Goal: Task Accomplishment & Management: Complete application form

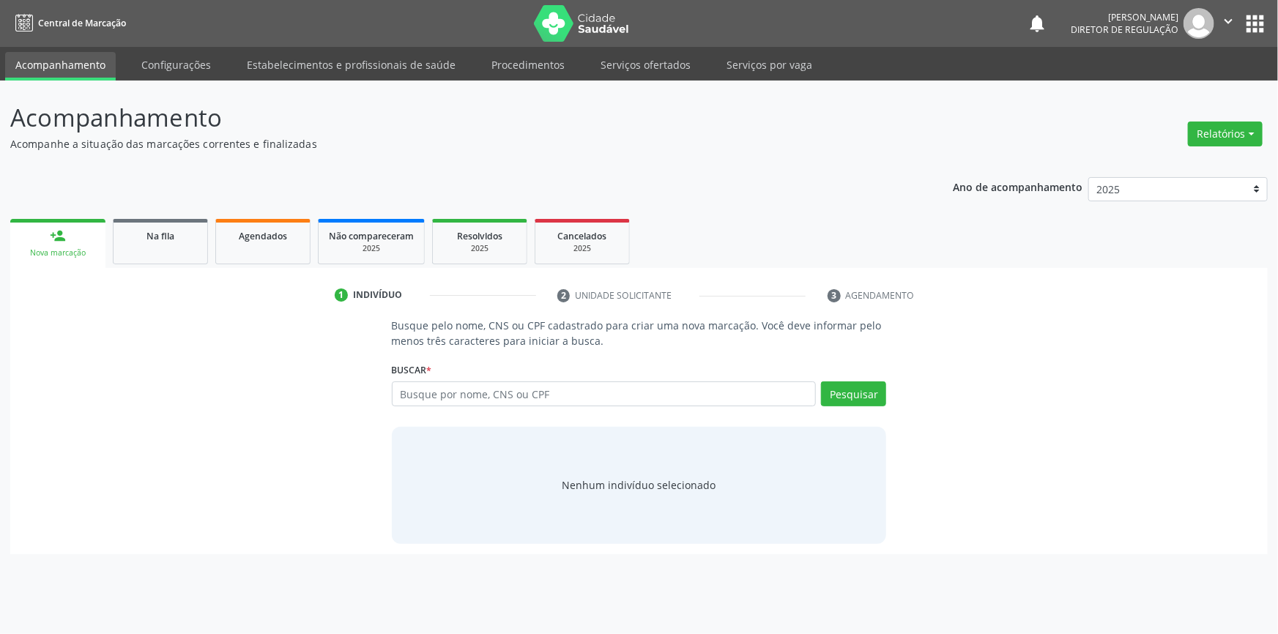
click at [1259, 32] on button "apps" at bounding box center [1255, 24] width 26 height 26
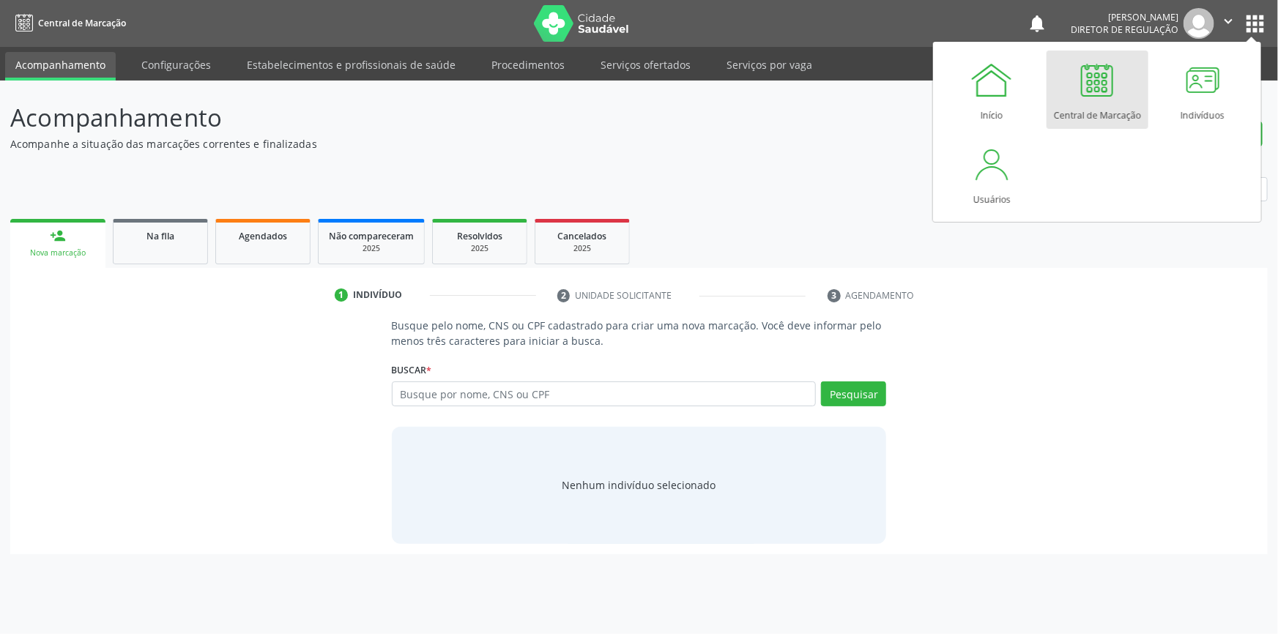
click at [735, 155] on div "Acompanhamento Acompanhe a situação das marcações correntes e finalizadas Relat…" at bounding box center [639, 327] width 1258 height 455
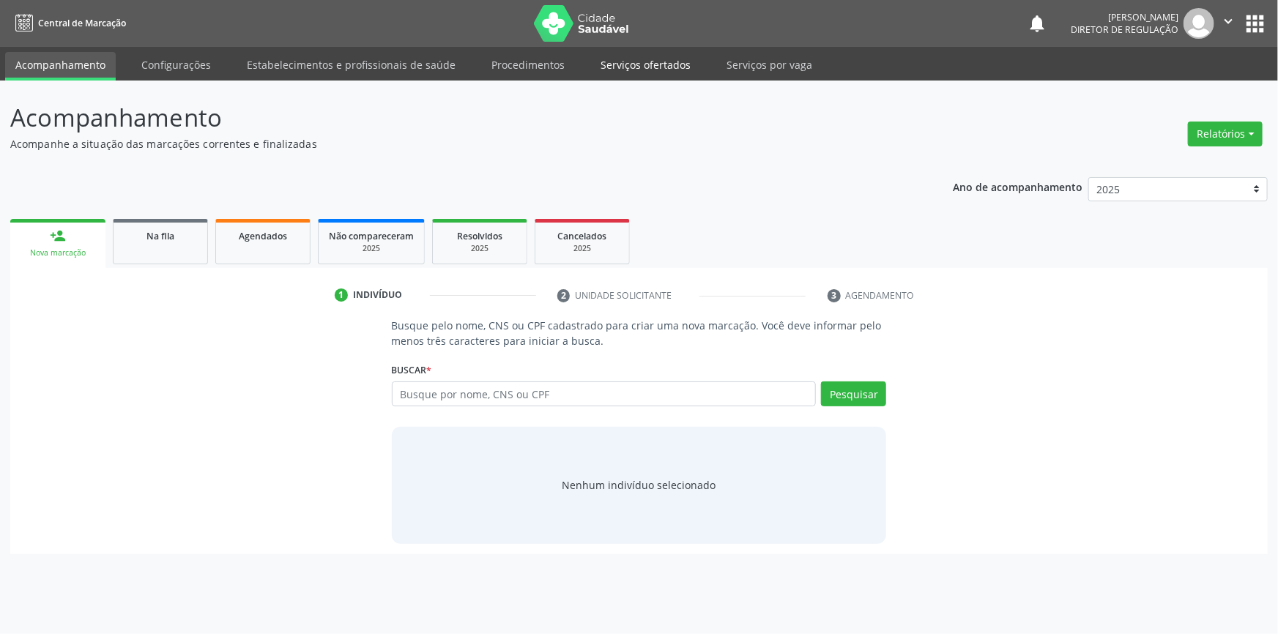
click at [607, 75] on link "Serviços ofertados" at bounding box center [645, 65] width 111 height 26
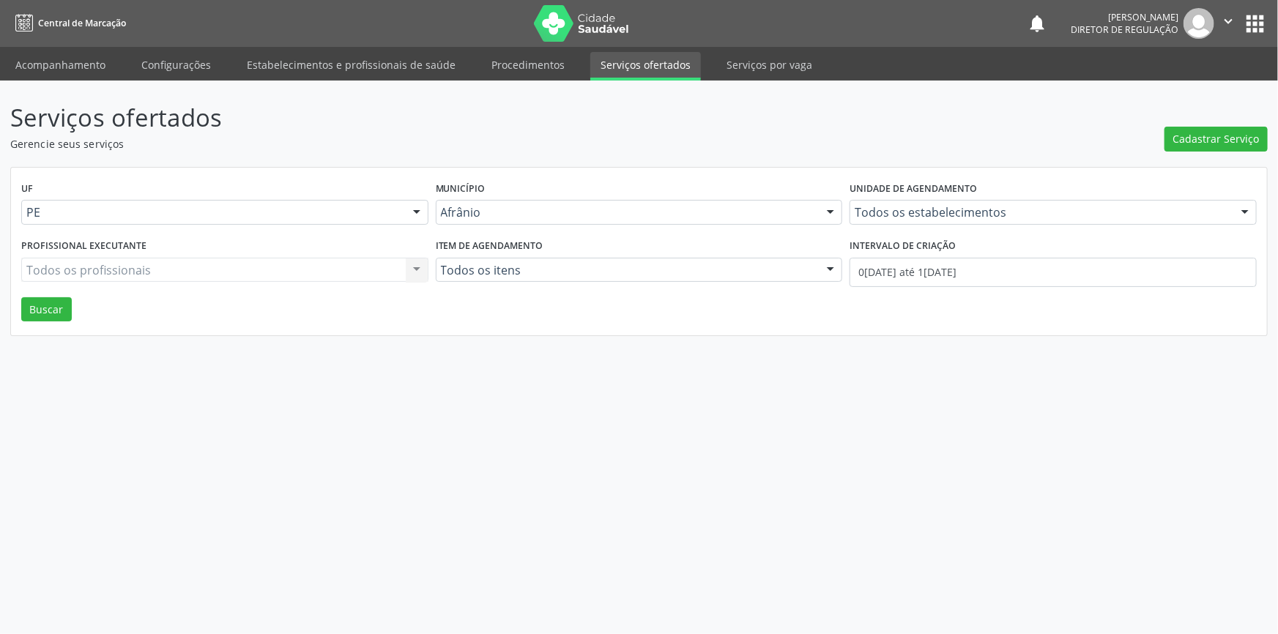
click at [1229, 154] on div "Serviços ofertados Gerencie seus serviços Cadastrar Serviço UF PE Todas as UFs …" at bounding box center [639, 218] width 1258 height 237
click at [1229, 152] on div "Serviços ofertados Gerencie seus serviços Cadastrar Serviço UF PE Todas as UFs …" at bounding box center [639, 218] width 1258 height 237
click at [1226, 147] on button "Cadastrar Serviço" at bounding box center [1216, 139] width 103 height 25
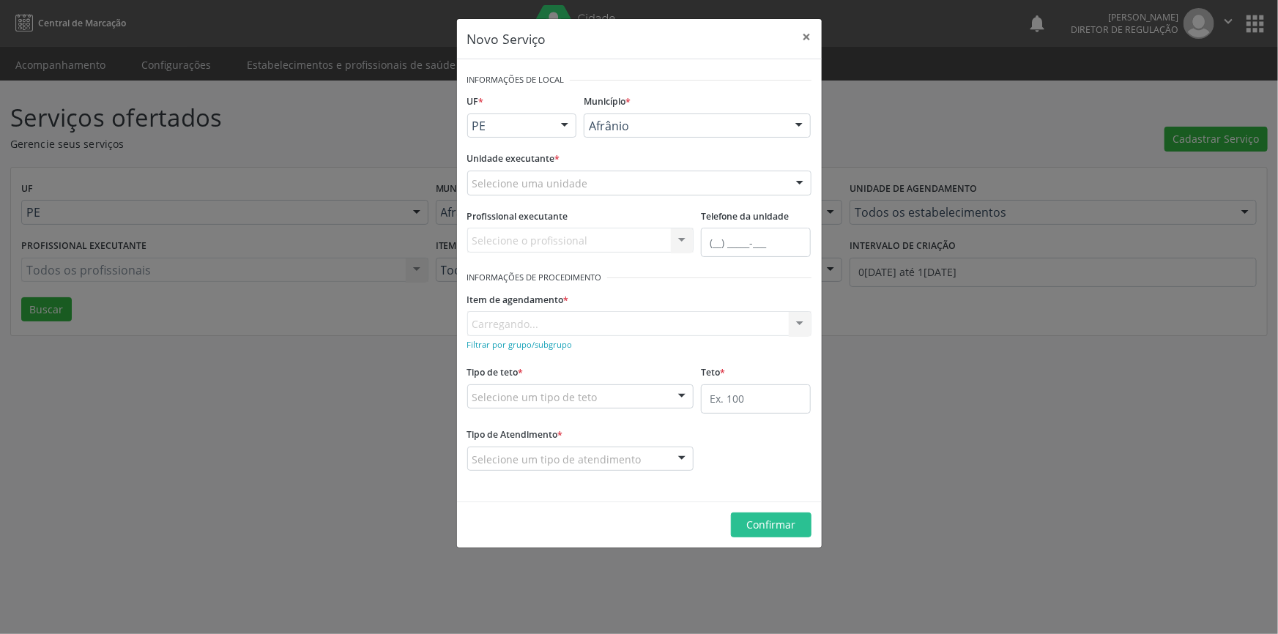
click at [620, 183] on div "Selecione uma unidade" at bounding box center [639, 183] width 344 height 25
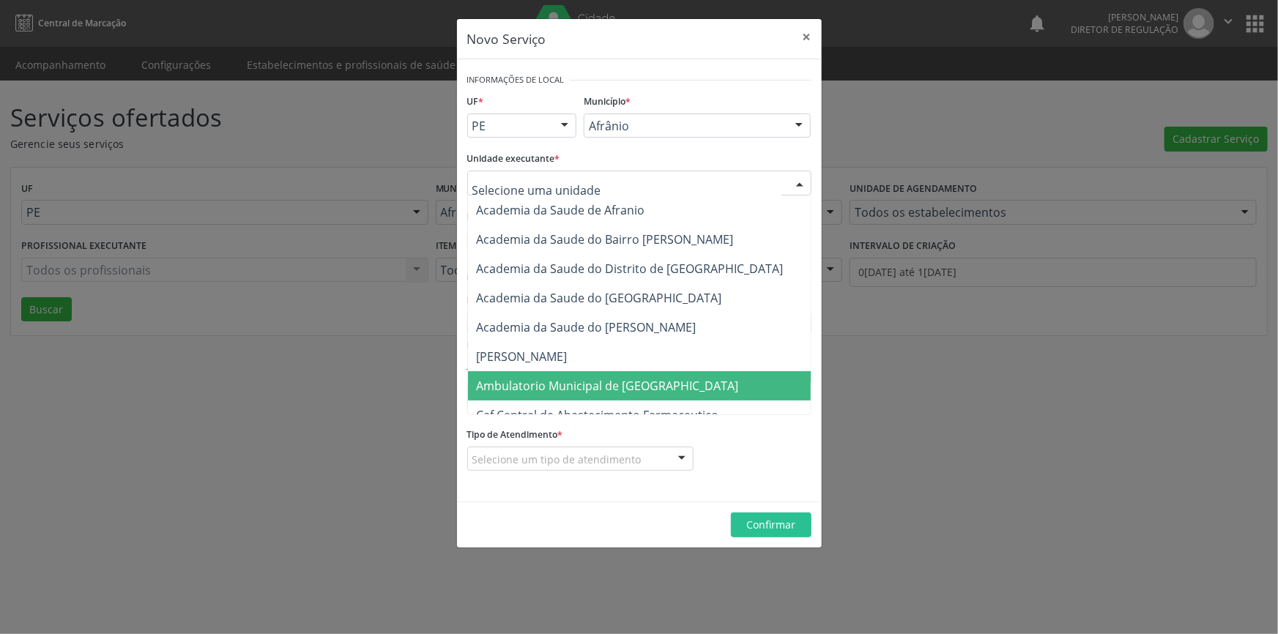
click at [579, 506] on footer "Confirmar" at bounding box center [639, 525] width 365 height 46
click at [694, 190] on div at bounding box center [639, 183] width 344 height 25
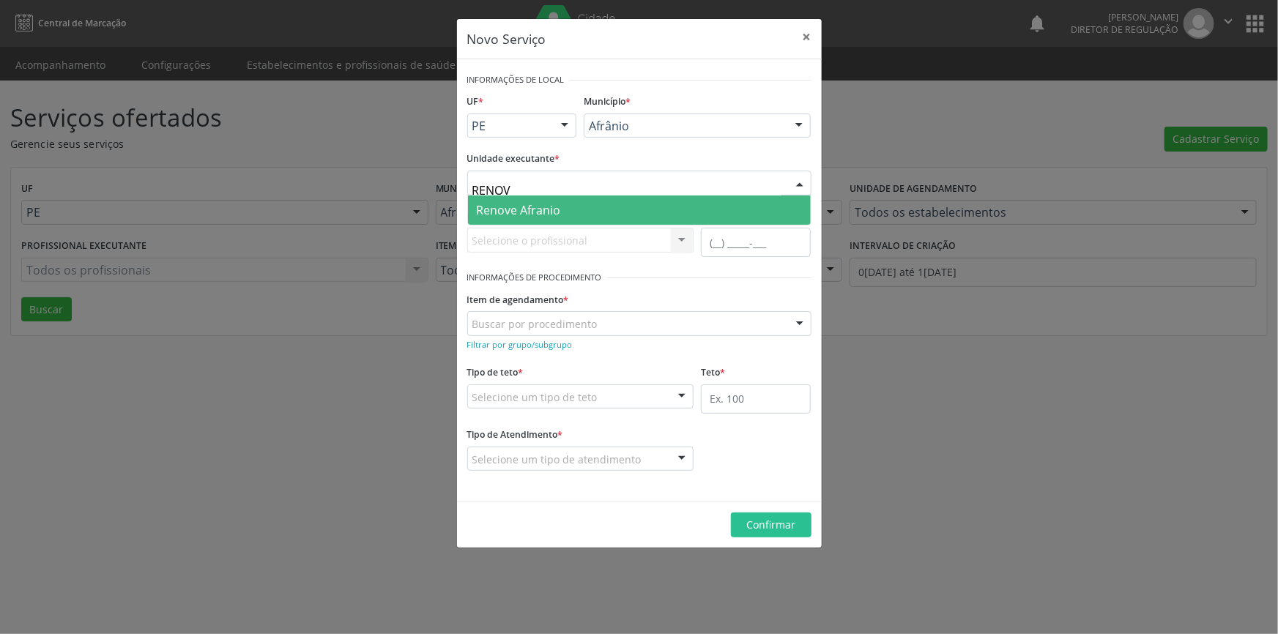
type input "RENOVE"
click at [668, 207] on span "Renove Afranio" at bounding box center [639, 210] width 343 height 29
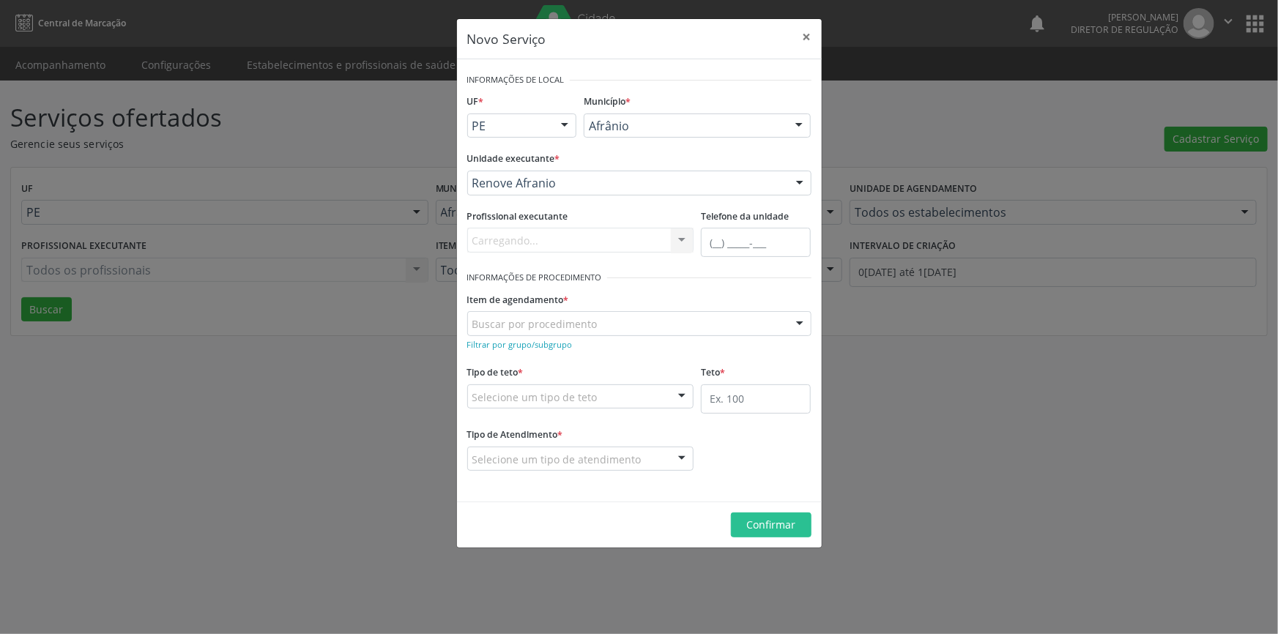
click at [601, 322] on div "Buscar por procedimento" at bounding box center [639, 323] width 344 height 25
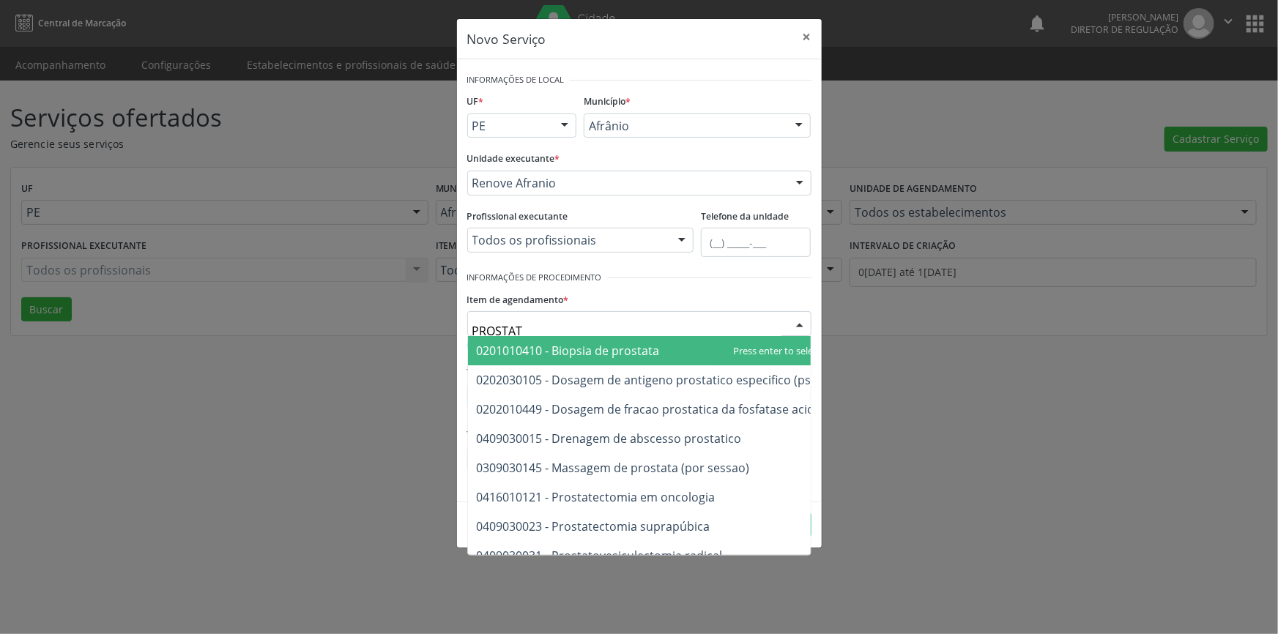
type input "PROSTATA"
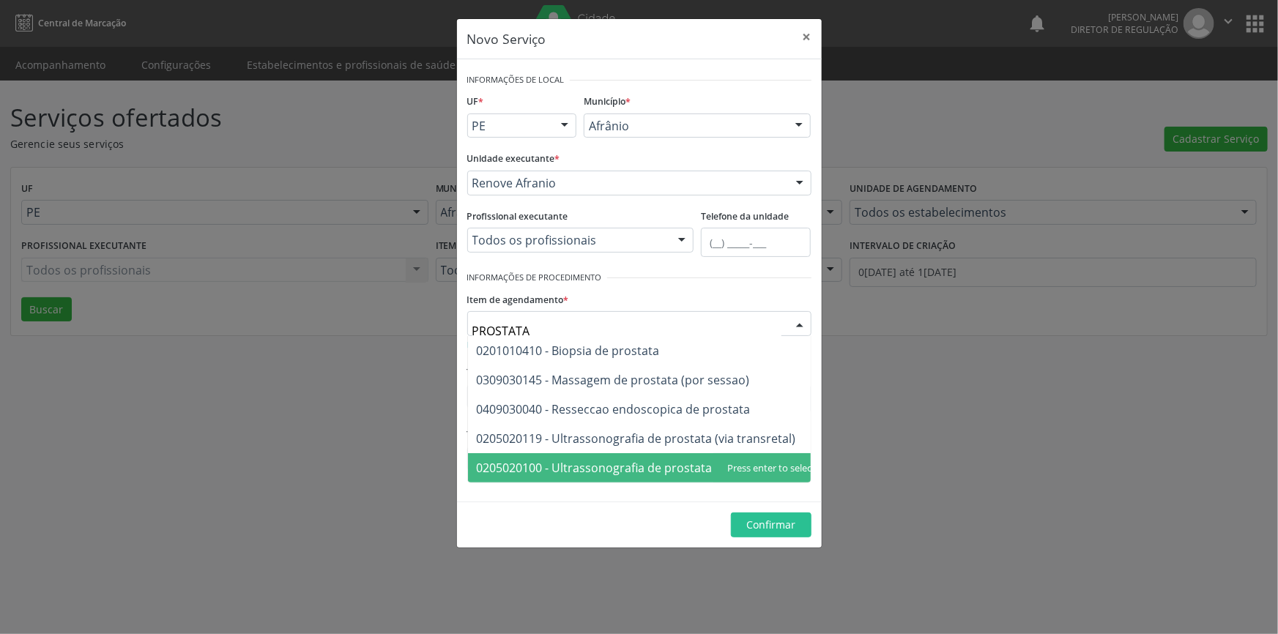
click at [689, 464] on span "0205020100 - Ultrassonografia de prostata por via abdominal" at bounding box center [646, 468] width 339 height 16
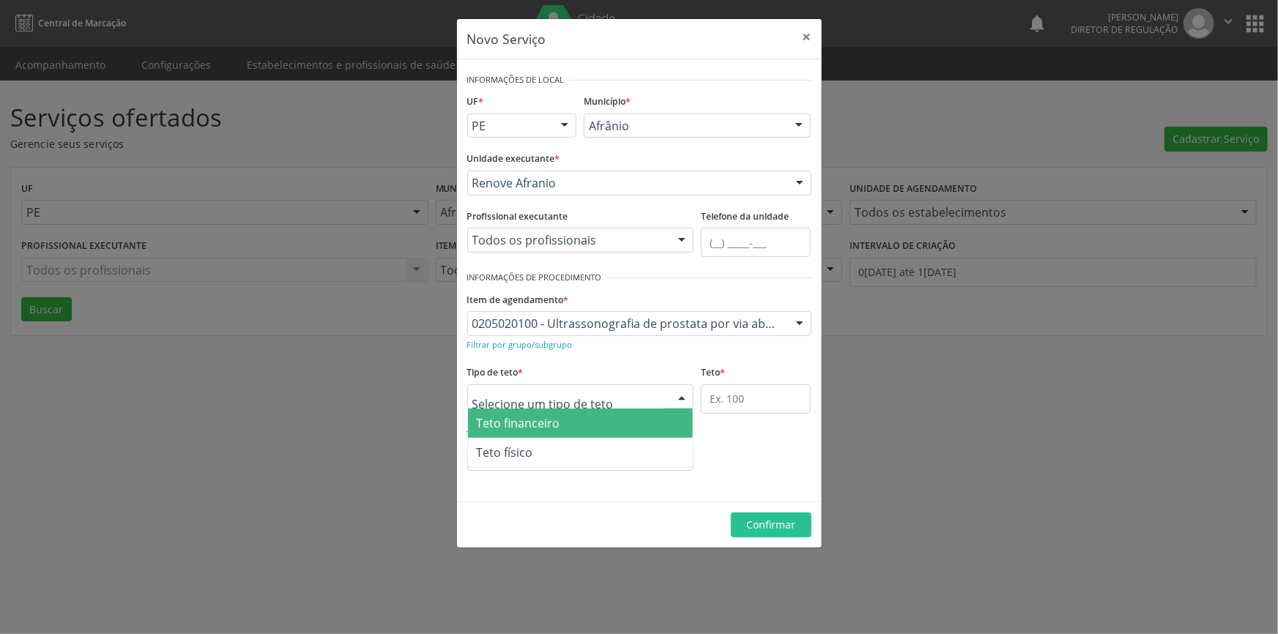
click at [596, 407] on div at bounding box center [580, 397] width 227 height 25
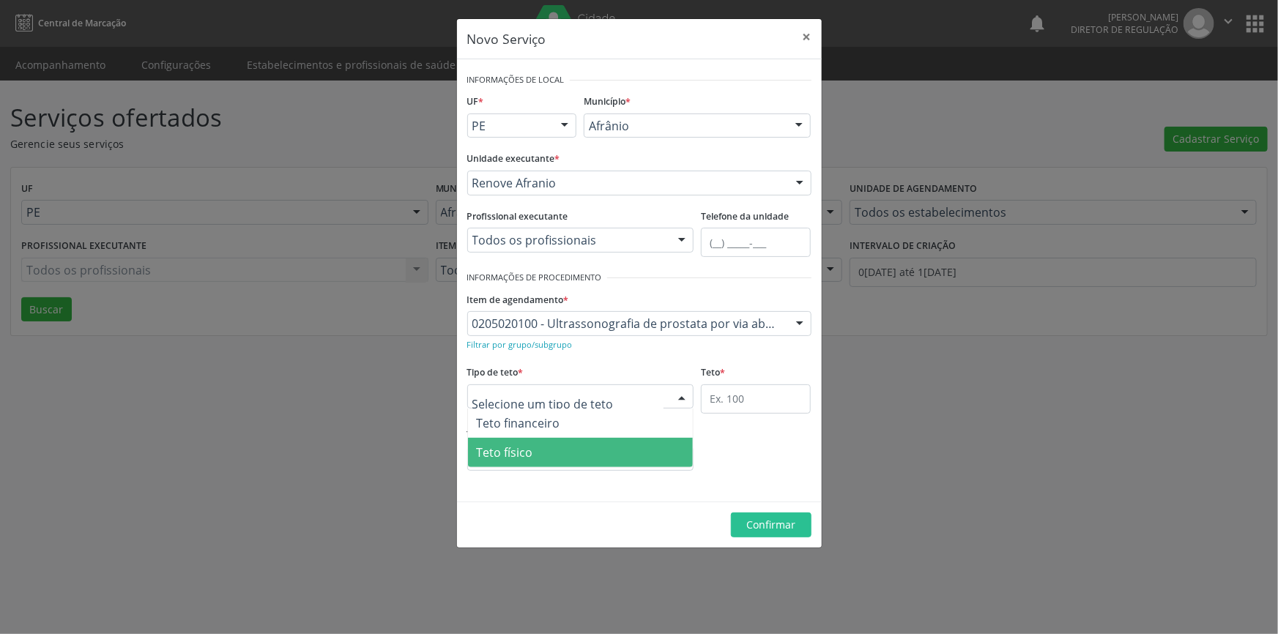
click at [584, 444] on span "Teto físico" at bounding box center [581, 452] width 226 height 29
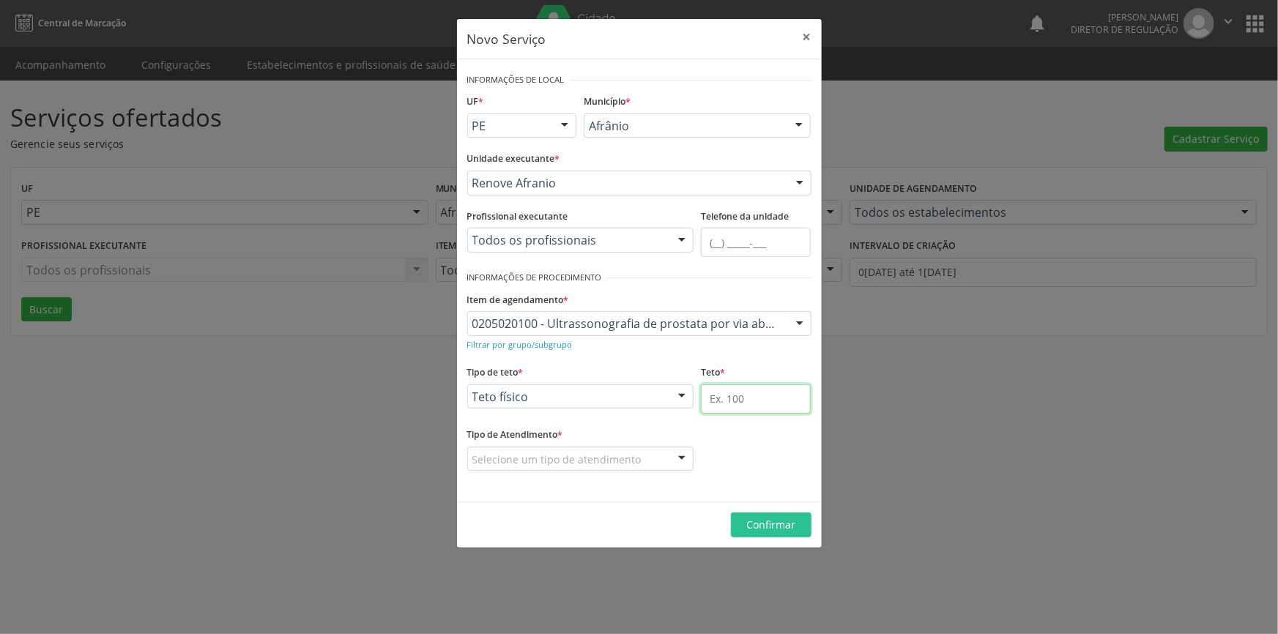
click at [736, 406] on input "text" at bounding box center [756, 399] width 110 height 29
type input "1"
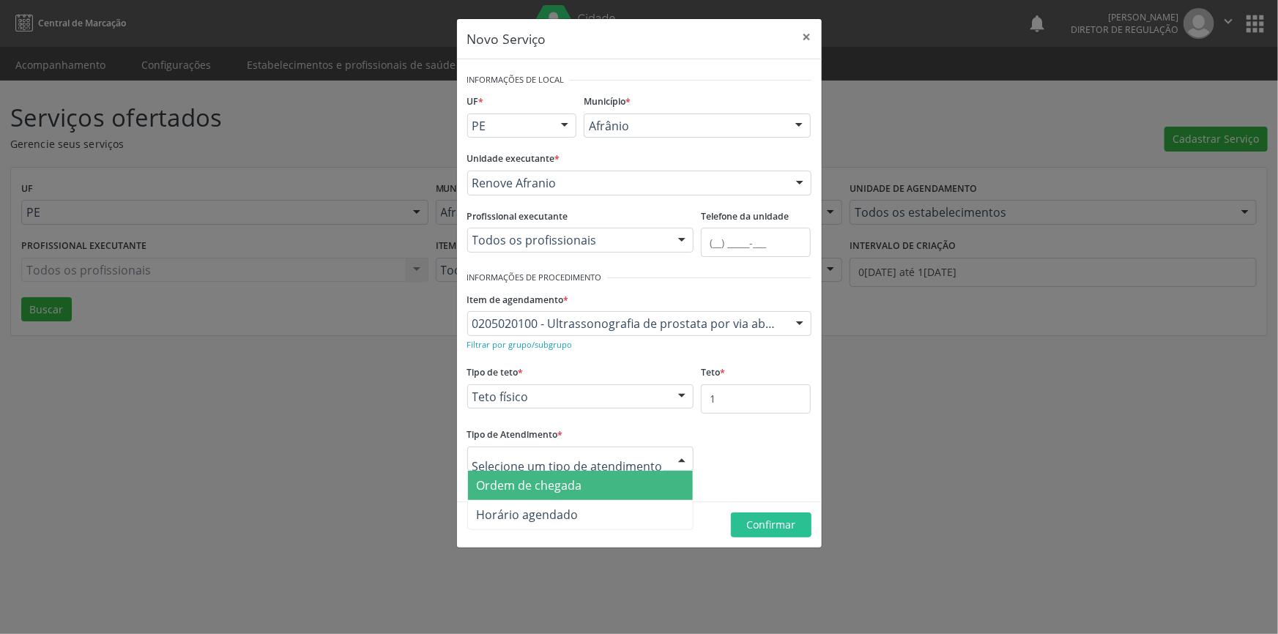
click at [577, 488] on span "Ordem de chegada" at bounding box center [529, 486] width 105 height 16
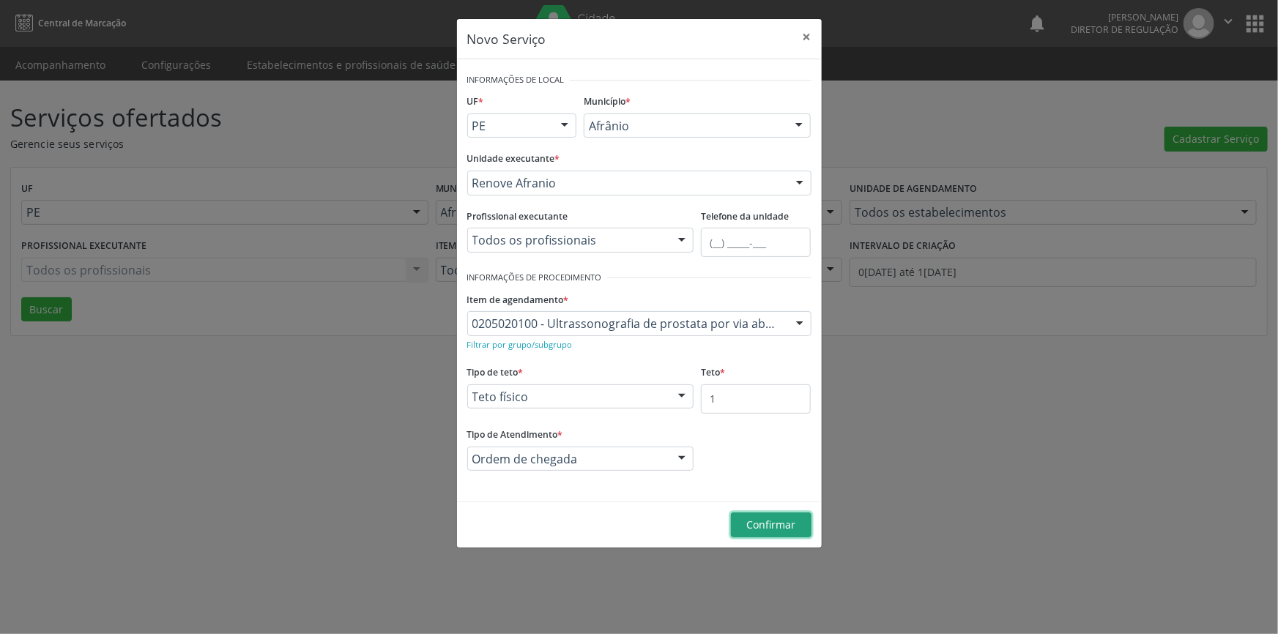
click at [761, 531] on span "Confirmar" at bounding box center [770, 525] width 49 height 14
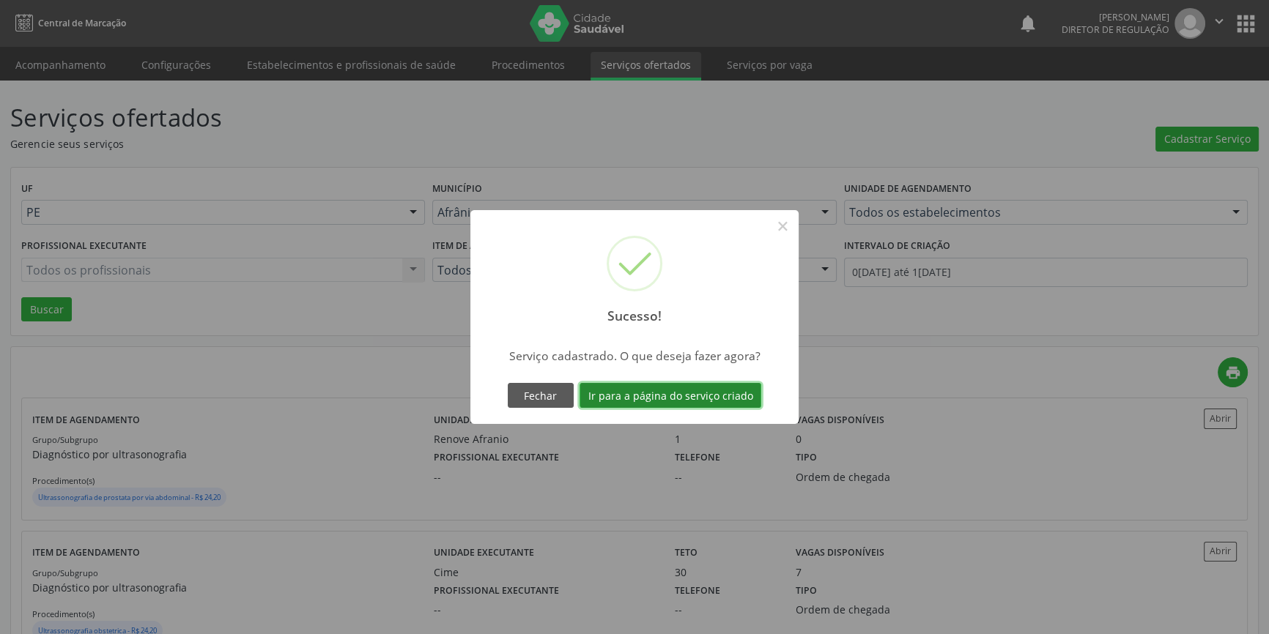
click at [707, 403] on button "Ir para a página do serviço criado" at bounding box center [670, 395] width 182 height 25
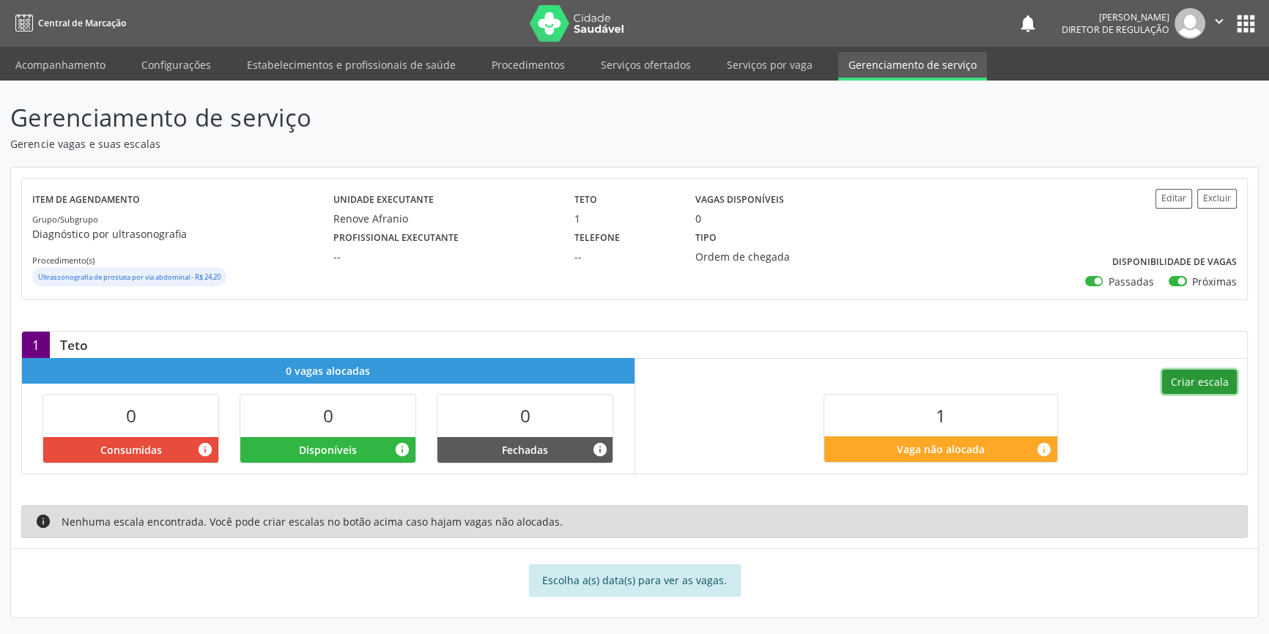
click at [1199, 379] on button "Criar escala" at bounding box center [1199, 382] width 75 height 25
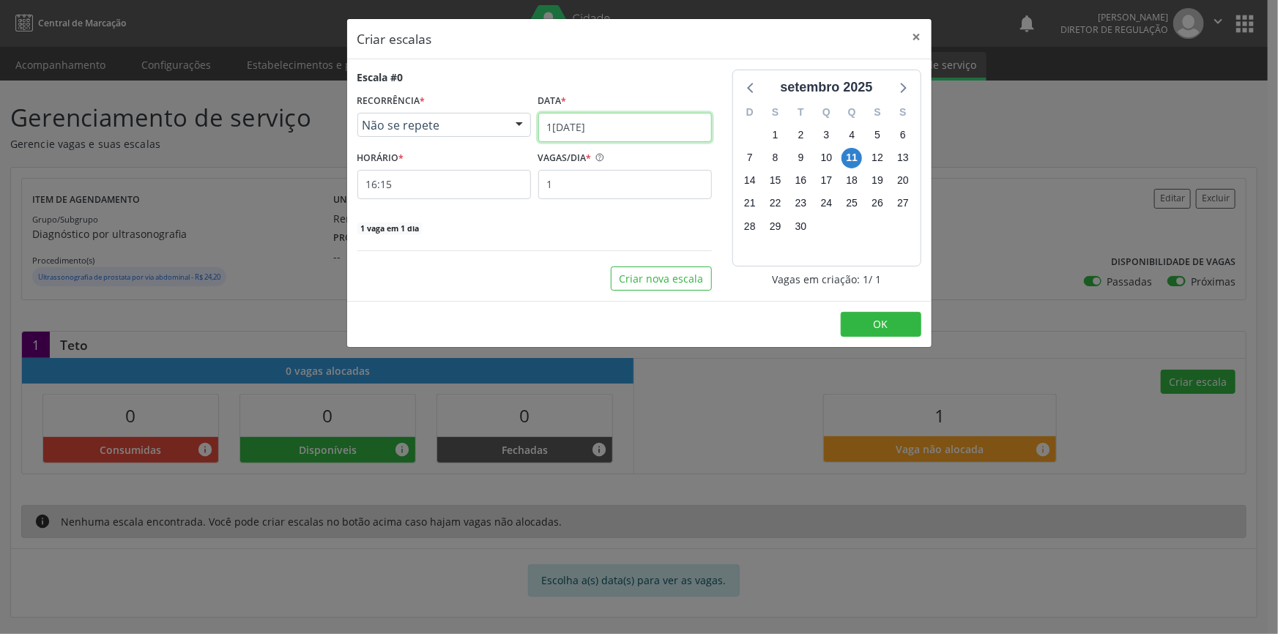
click at [668, 120] on input "1[DATE]" at bounding box center [625, 127] width 174 height 29
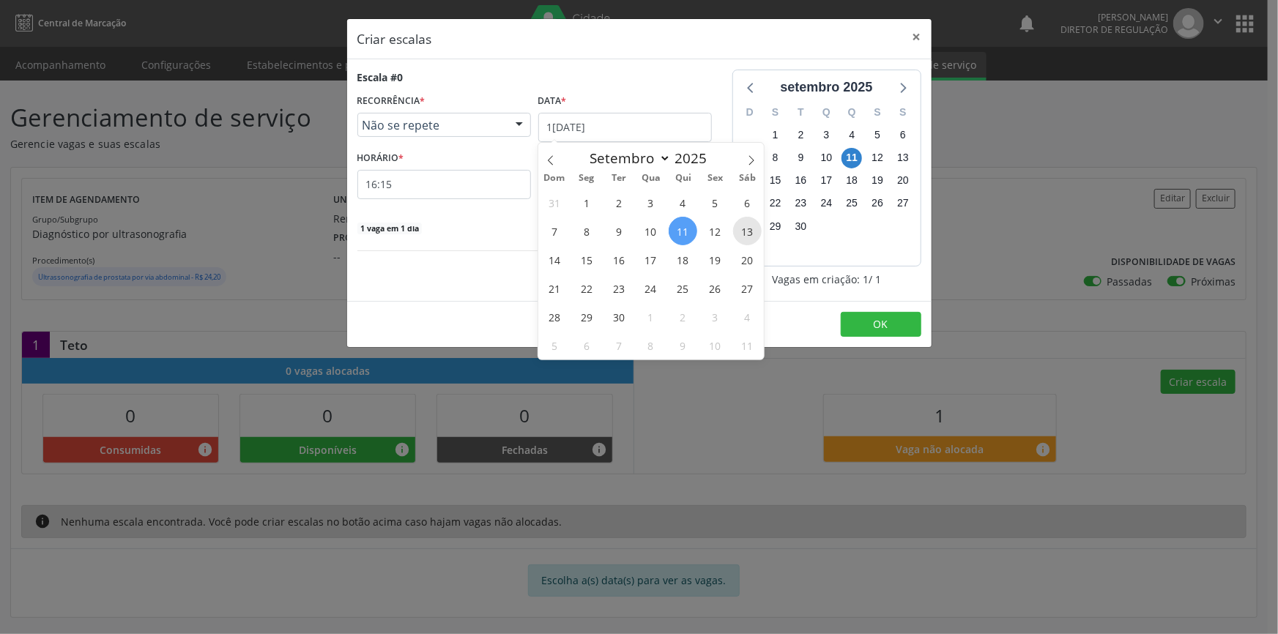
click at [746, 229] on span "13" at bounding box center [747, 231] width 29 height 29
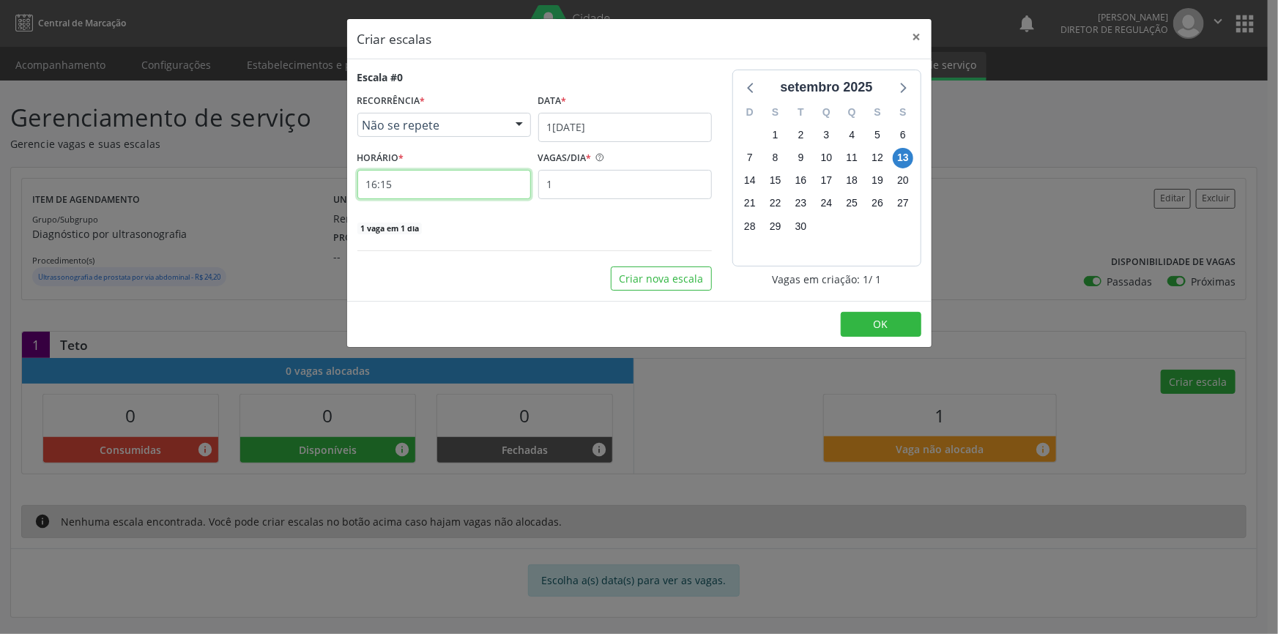
click at [423, 179] on input "16:15" at bounding box center [444, 184] width 174 height 29
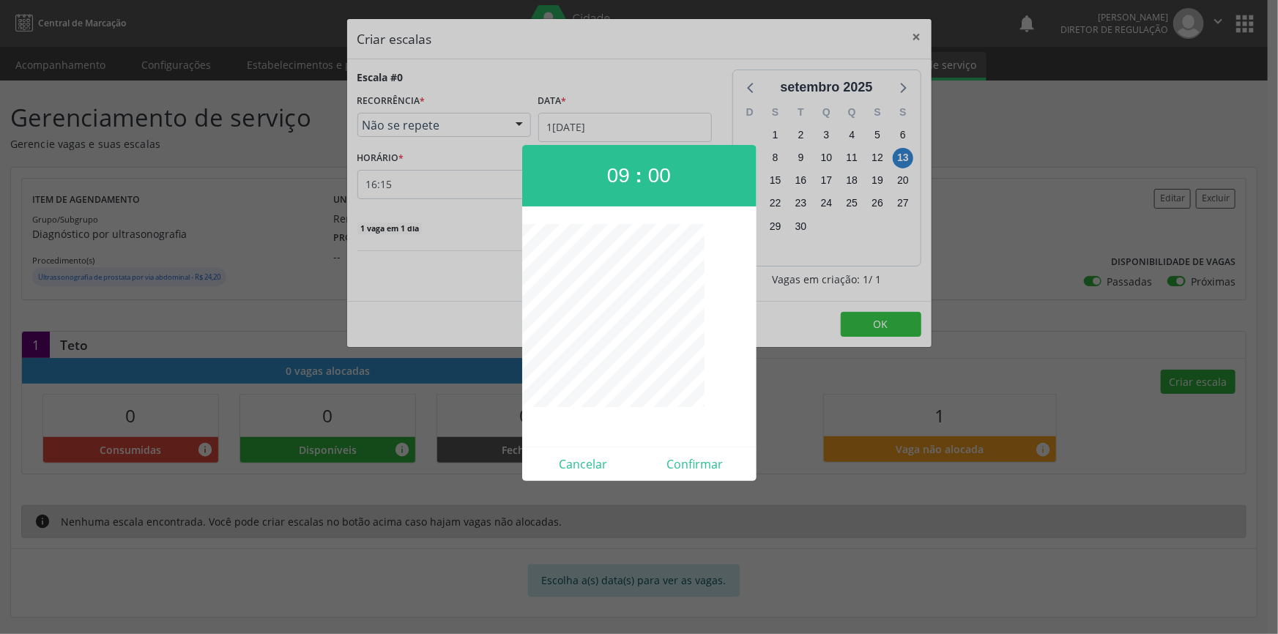
click at [692, 483] on div at bounding box center [639, 317] width 1278 height 634
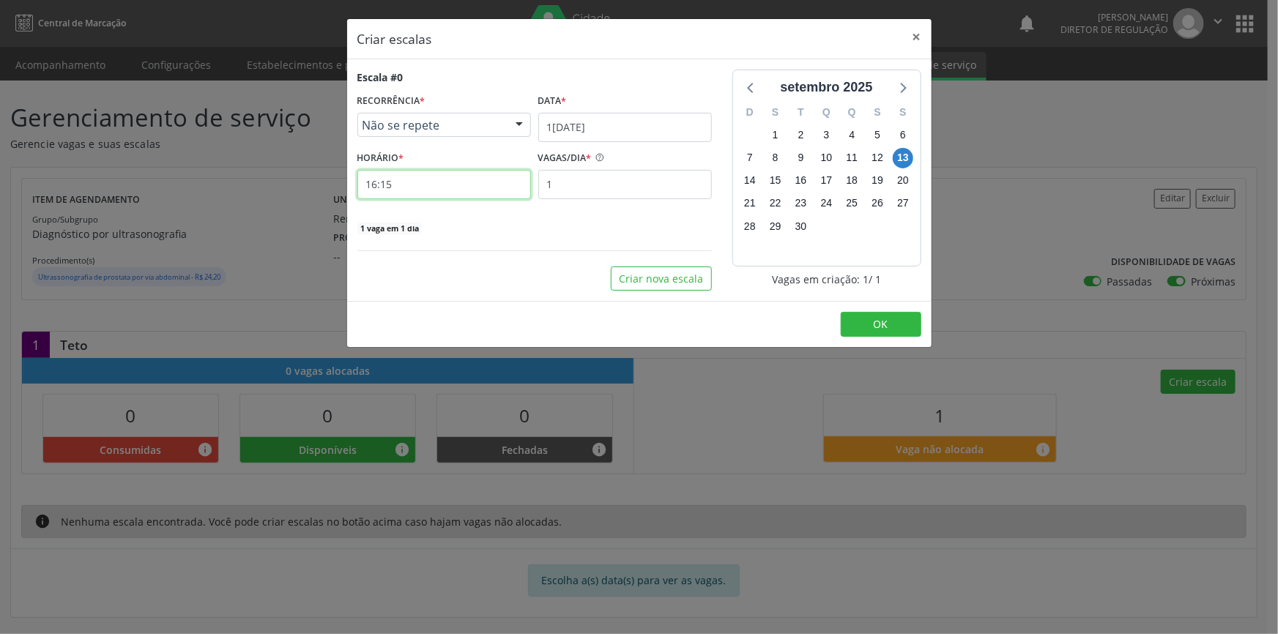
click at [458, 185] on input "16:15" at bounding box center [444, 184] width 174 height 29
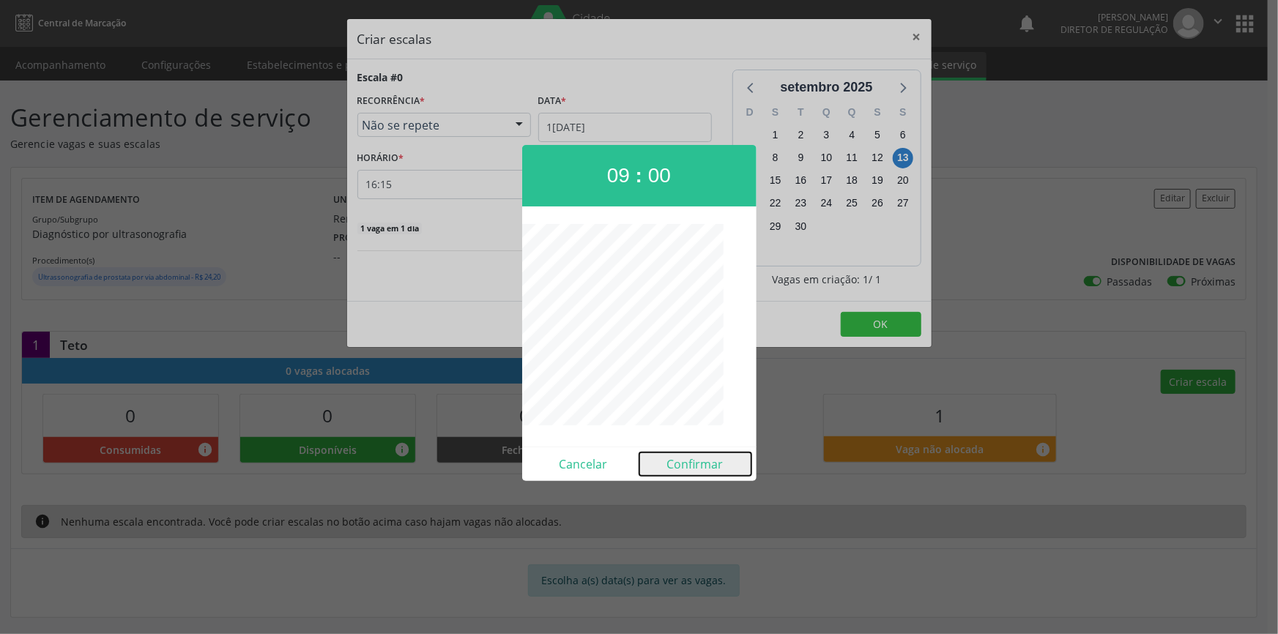
click at [686, 455] on button "Confirmar" at bounding box center [696, 464] width 112 height 23
type input "09:00"
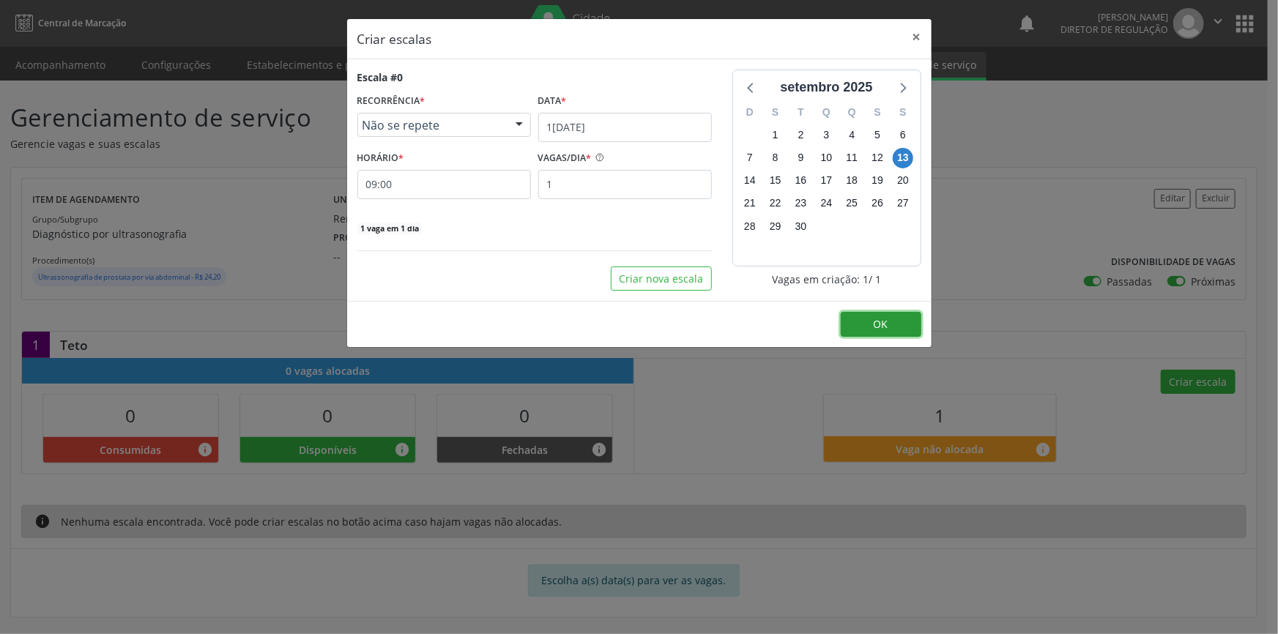
click at [856, 322] on button "OK" at bounding box center [881, 324] width 81 height 25
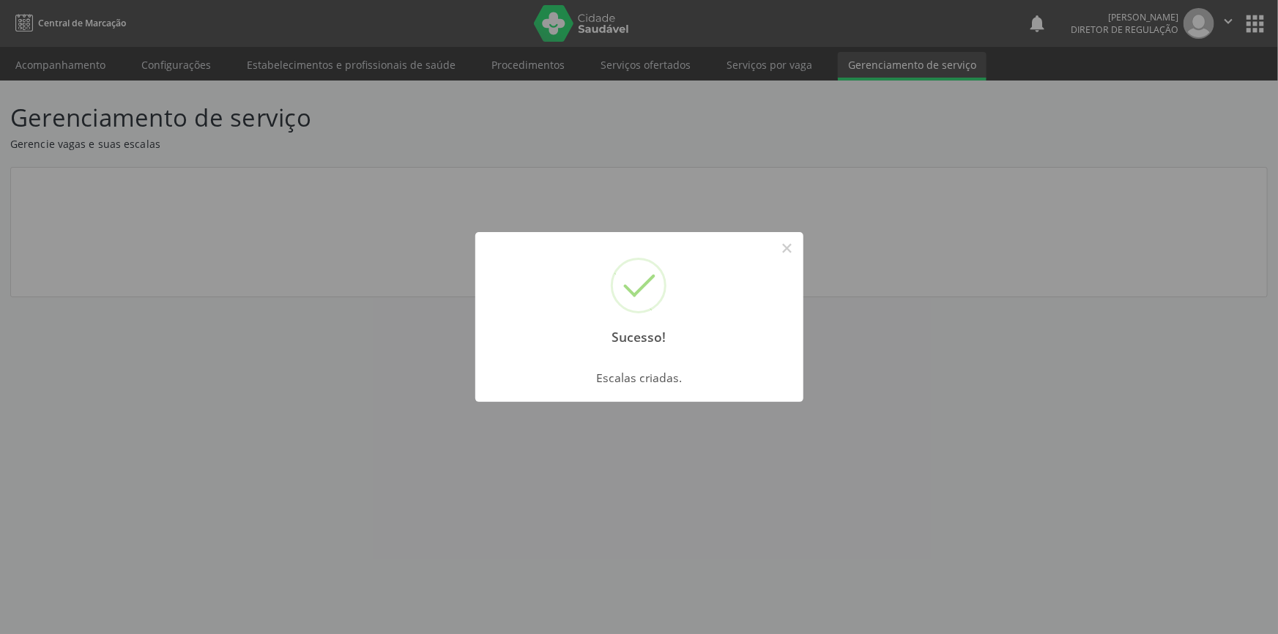
click at [968, 273] on div "Sucesso! × Escalas criadas. OK Cancel" at bounding box center [639, 317] width 1278 height 634
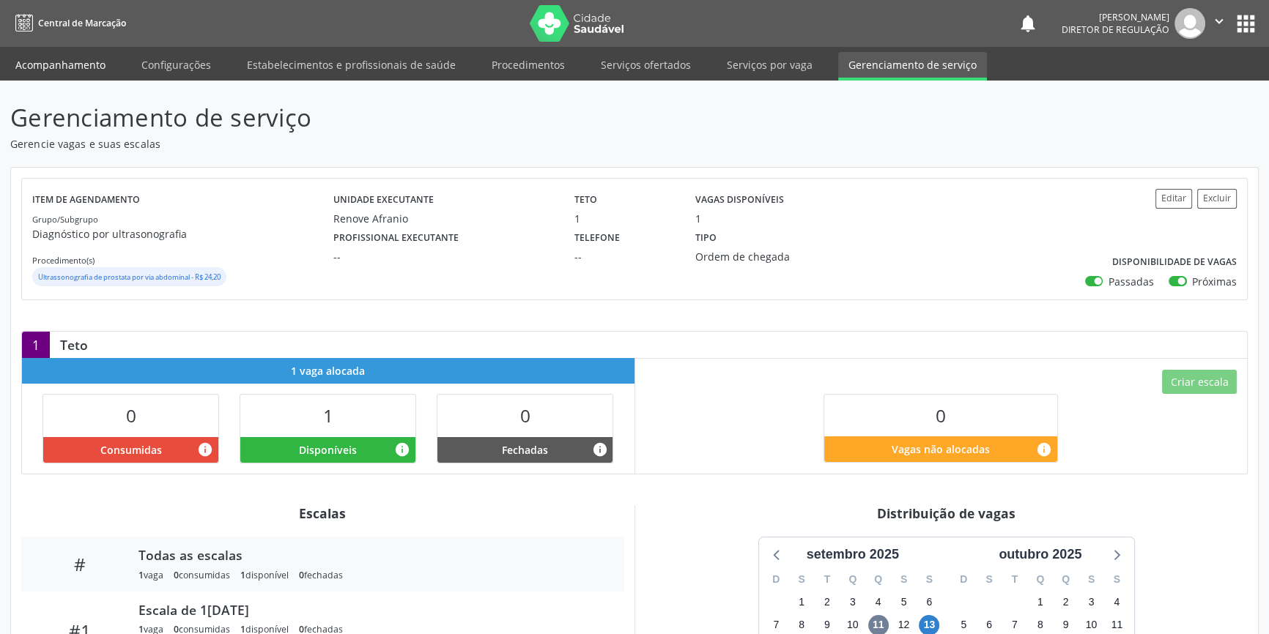
click at [87, 67] on link "Acompanhamento" at bounding box center [60, 65] width 111 height 26
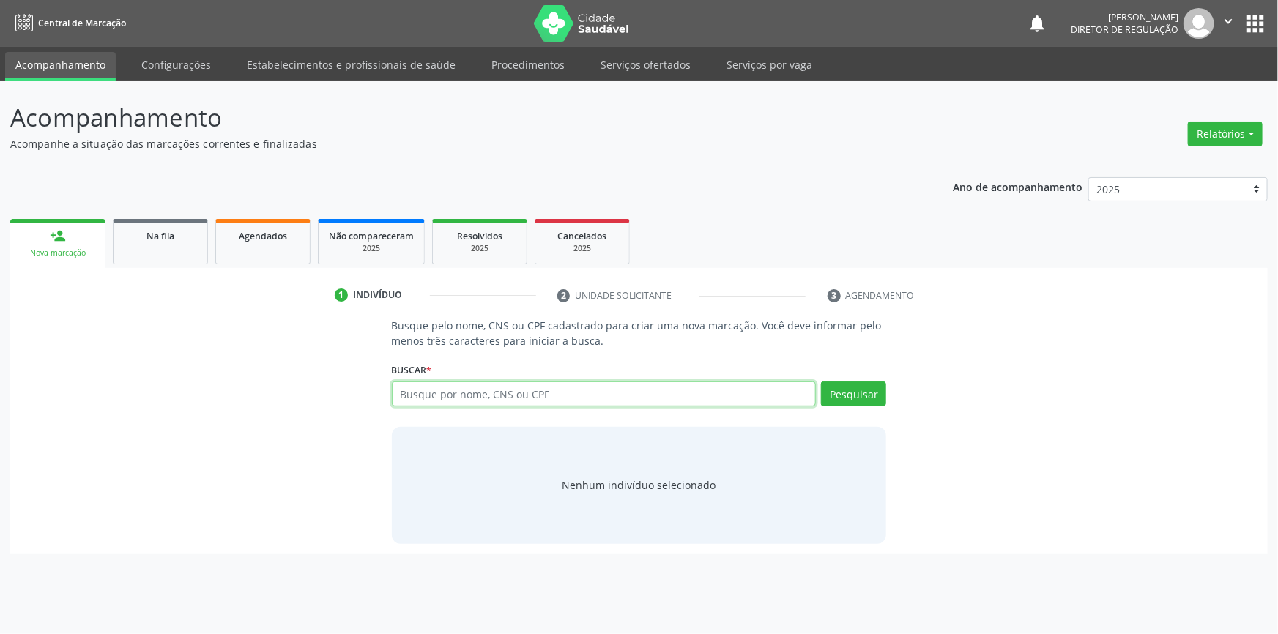
click at [449, 388] on input "text" at bounding box center [604, 394] width 425 height 25
type input "[PERSON_NAME]"
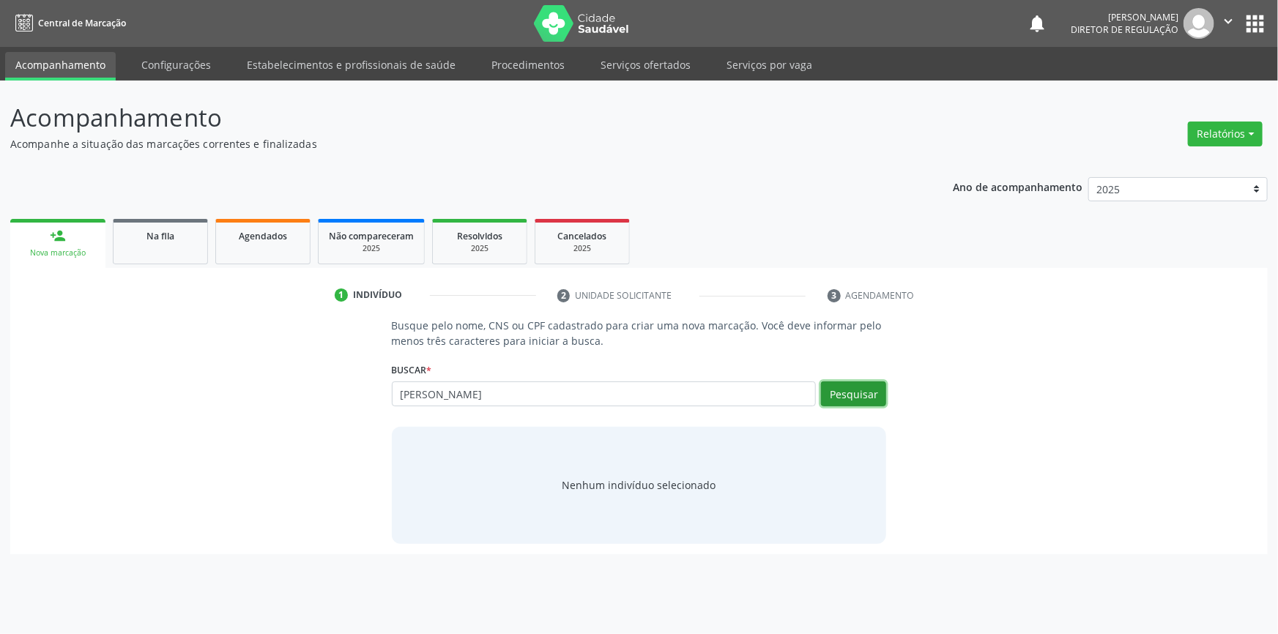
click at [826, 394] on button "Pesquisar" at bounding box center [853, 394] width 65 height 25
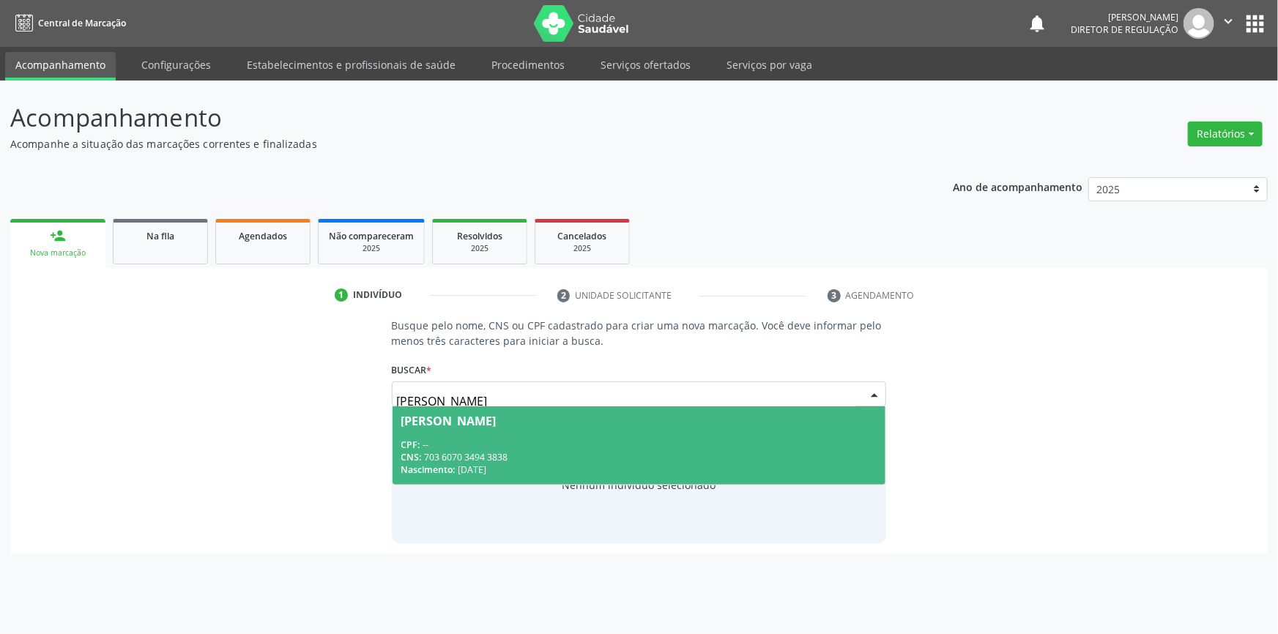
click at [567, 466] on div "Nascimento: 1[DATE]" at bounding box center [639, 470] width 476 height 12
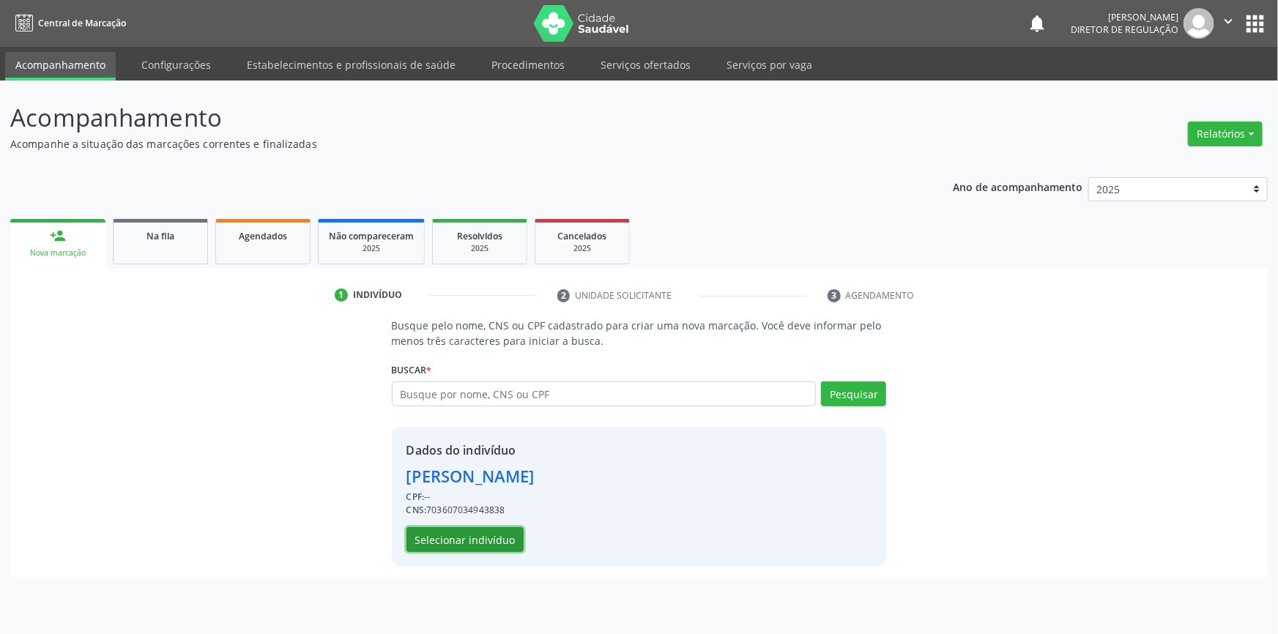
click at [437, 543] on button "Selecionar indivíduo" at bounding box center [465, 539] width 117 height 25
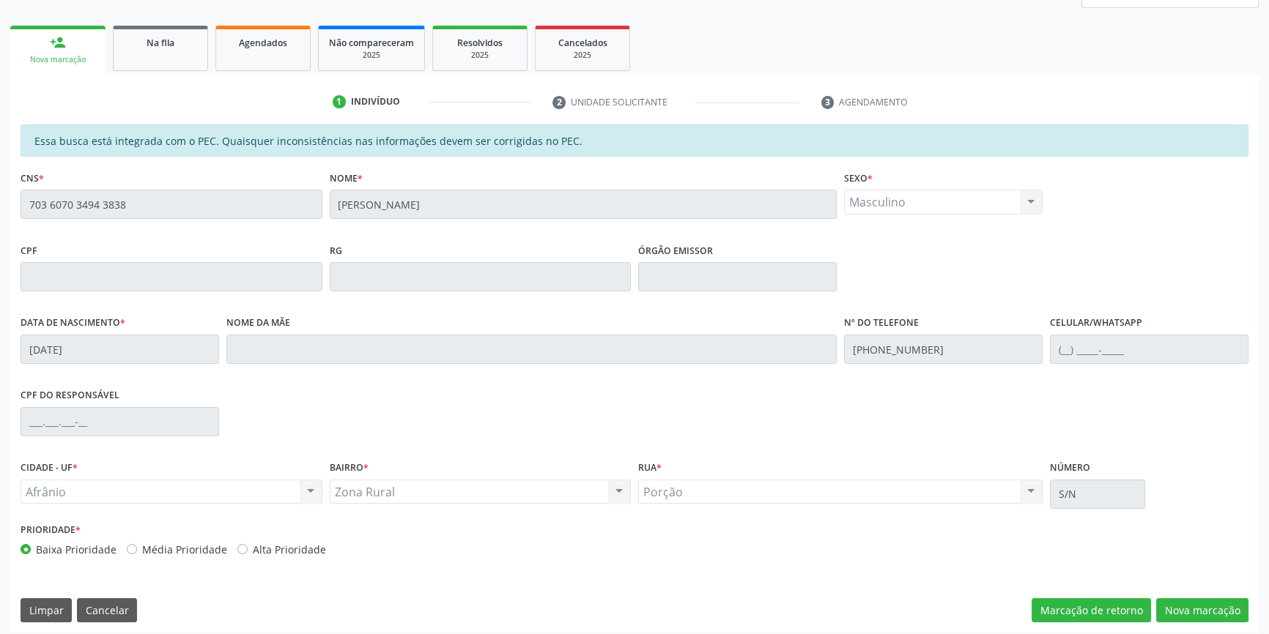
scroll to position [201, 0]
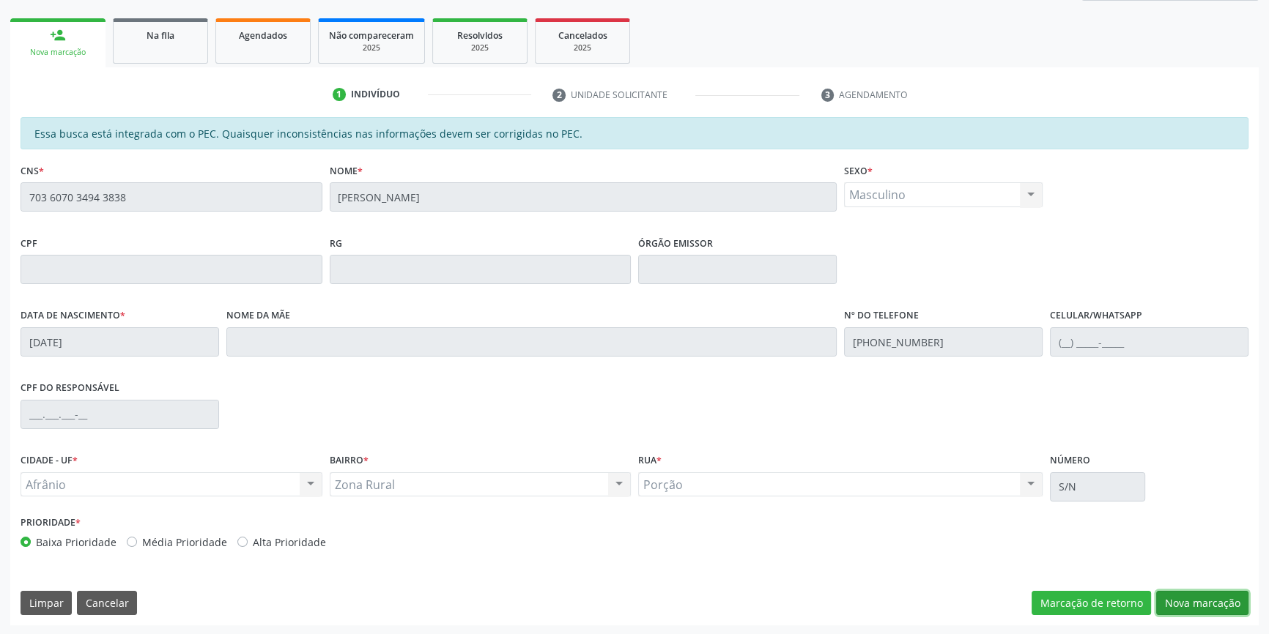
click at [1220, 603] on button "Nova marcação" at bounding box center [1202, 603] width 92 height 25
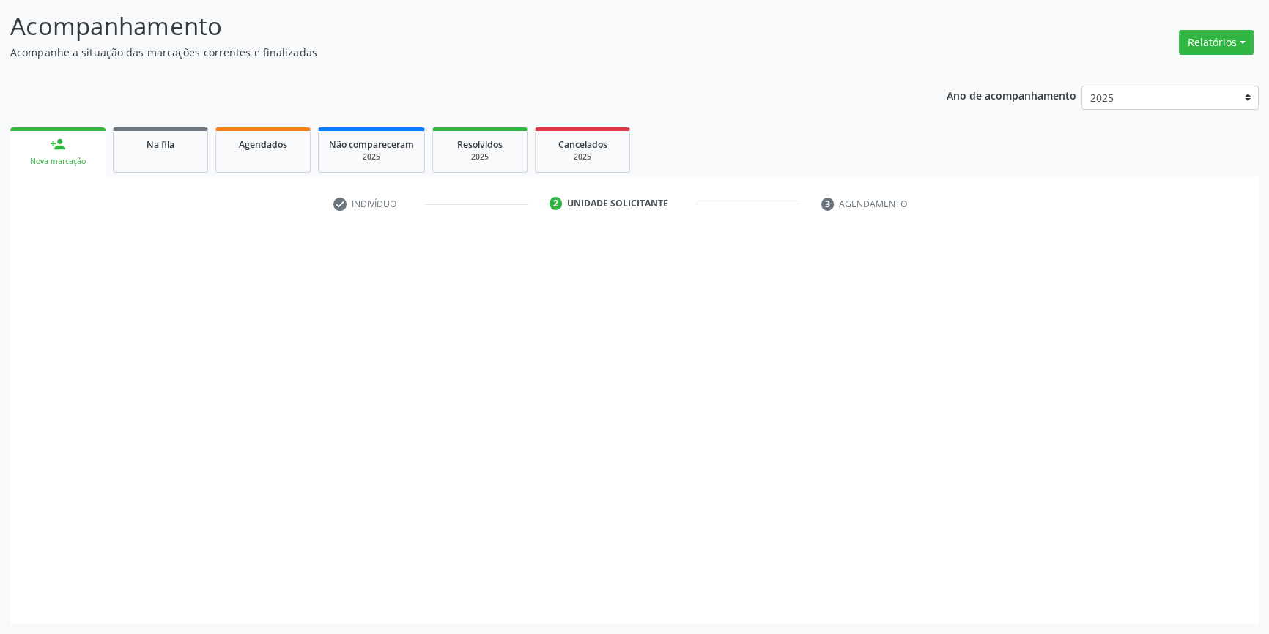
scroll to position [90, 0]
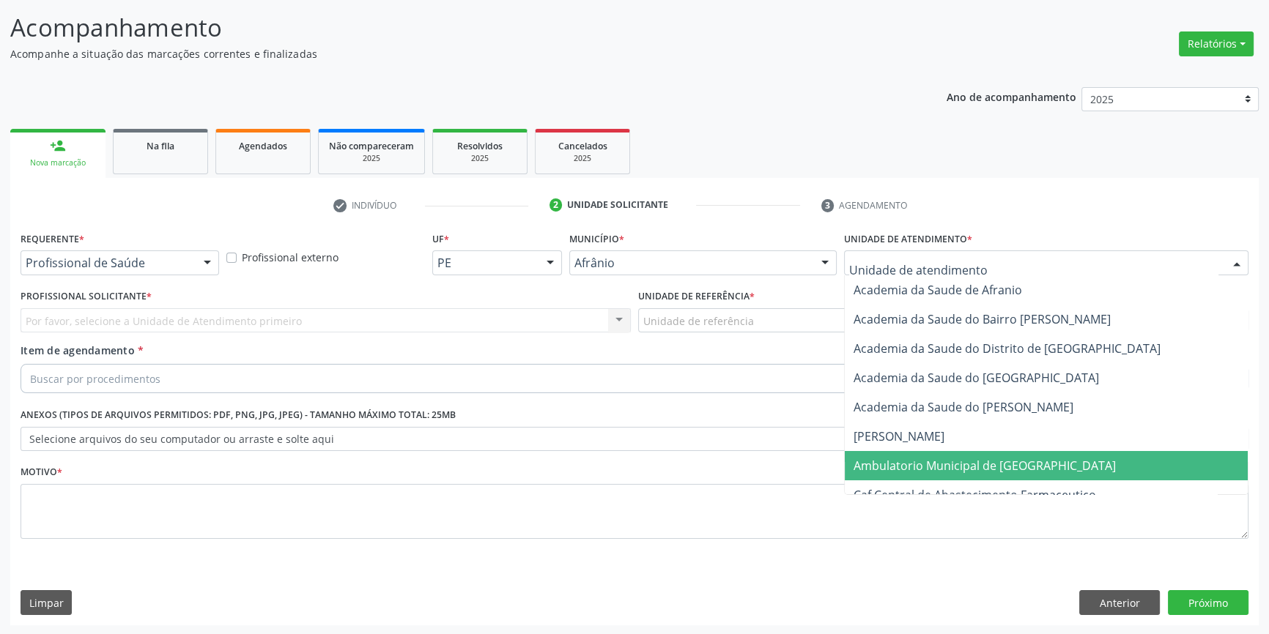
click at [929, 462] on span "Ambulatorio Municipal de [GEOGRAPHIC_DATA]" at bounding box center [984, 466] width 262 height 16
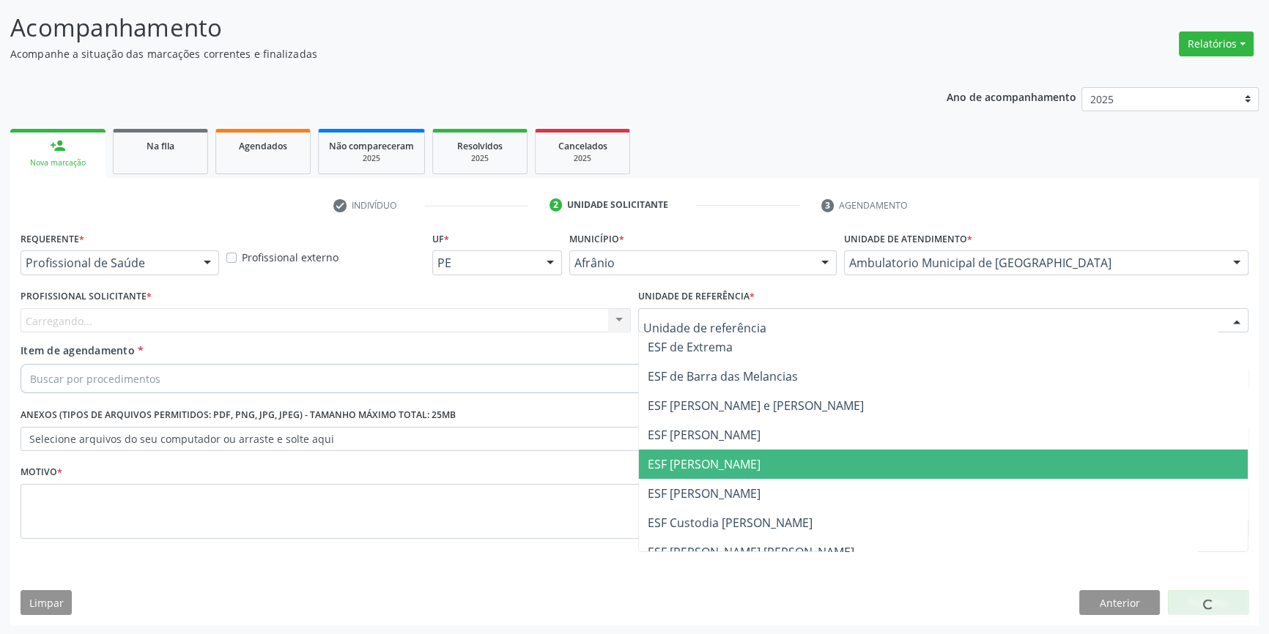
click at [717, 462] on span "ESF [PERSON_NAME]" at bounding box center [704, 464] width 113 height 16
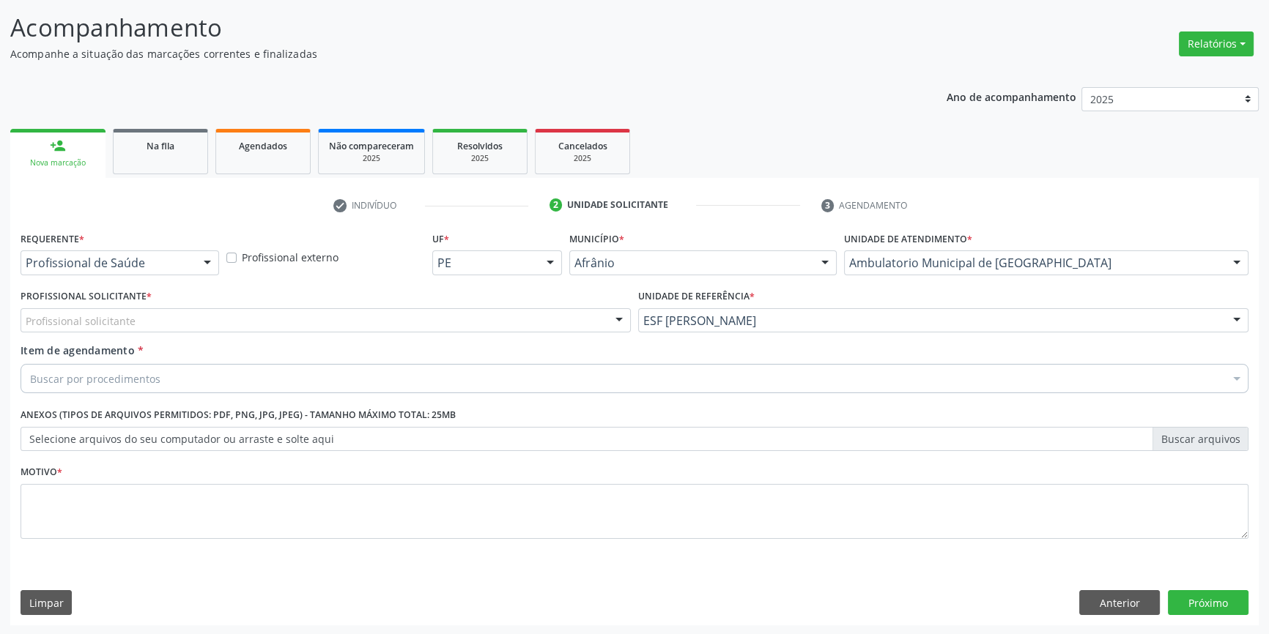
click at [537, 334] on div "Profissional Solicitante * Profissional solicitante Médico Angiologista - [PERS…" at bounding box center [326, 314] width 618 height 57
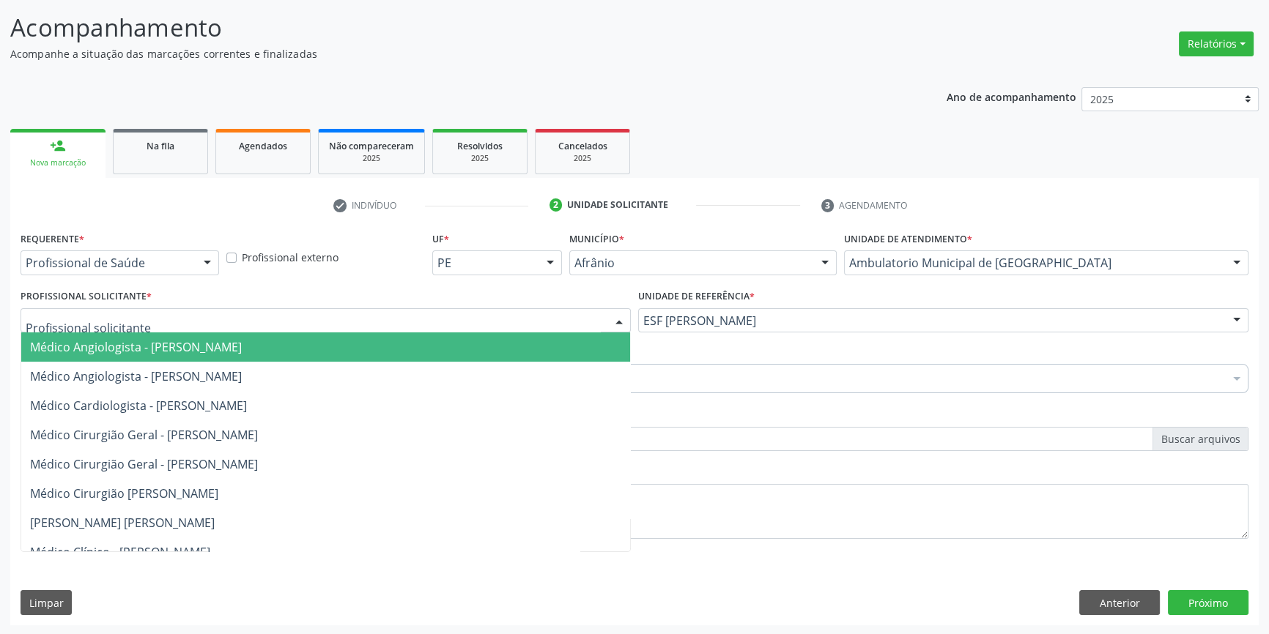
click at [518, 322] on div at bounding box center [326, 320] width 610 height 25
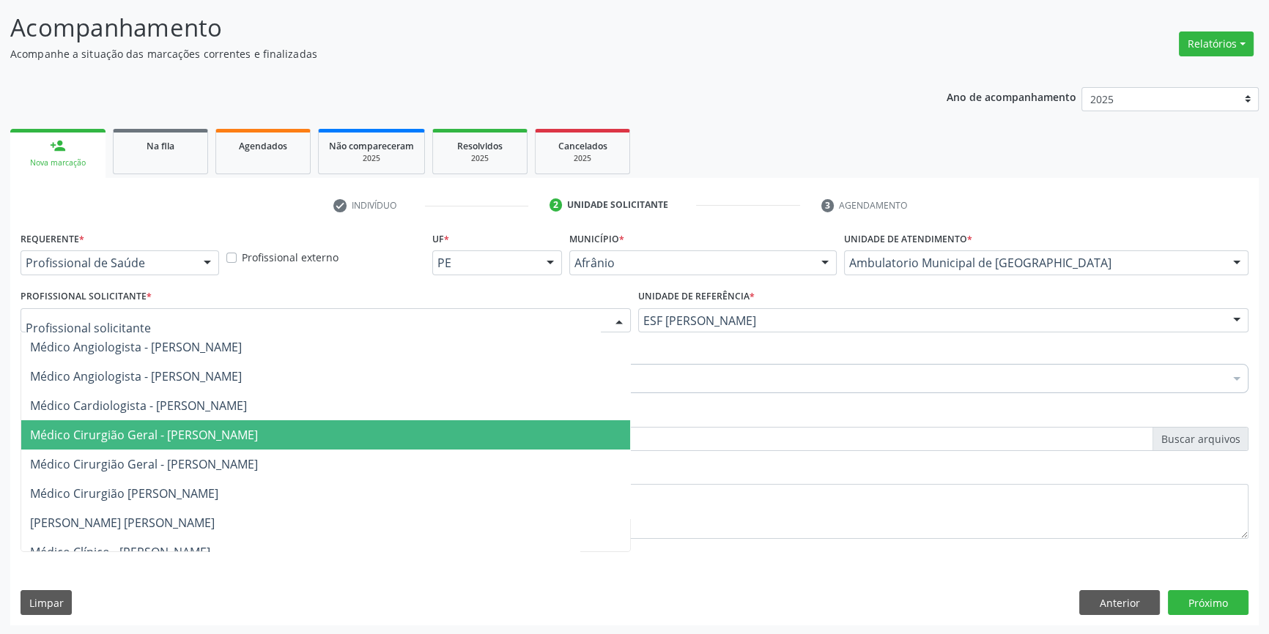
click at [258, 429] on span "Médico Cirurgião Geral - [PERSON_NAME]" at bounding box center [144, 435] width 228 height 16
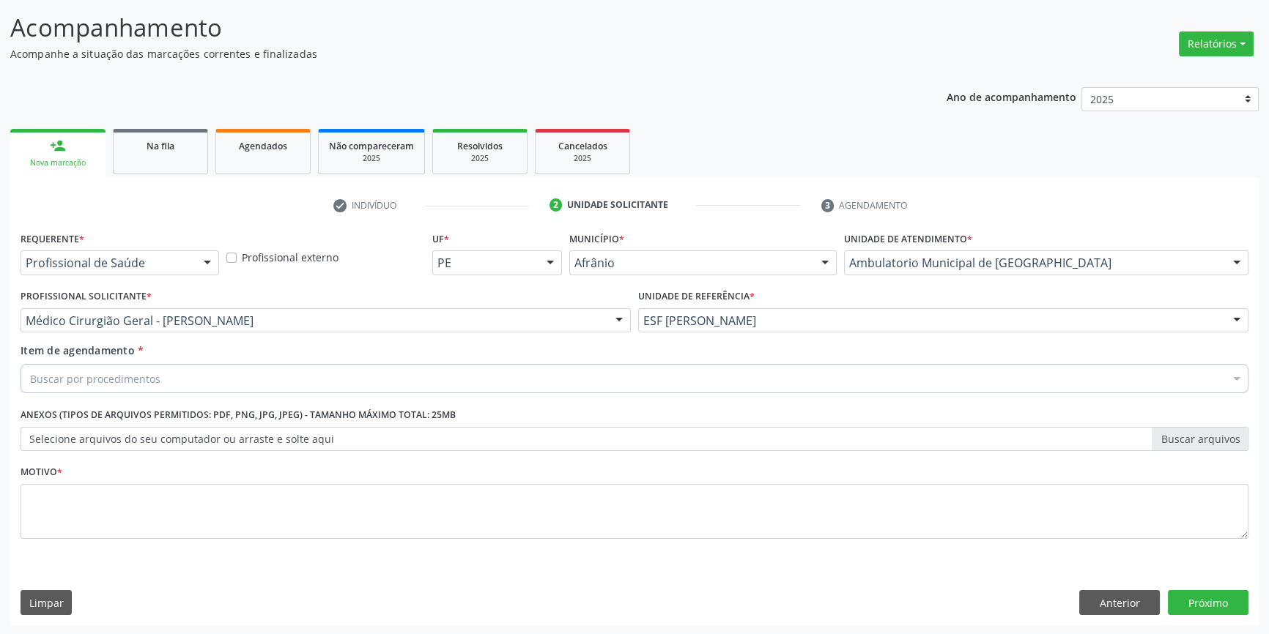
click at [231, 376] on div "Buscar por procedimentos" at bounding box center [635, 378] width 1228 height 29
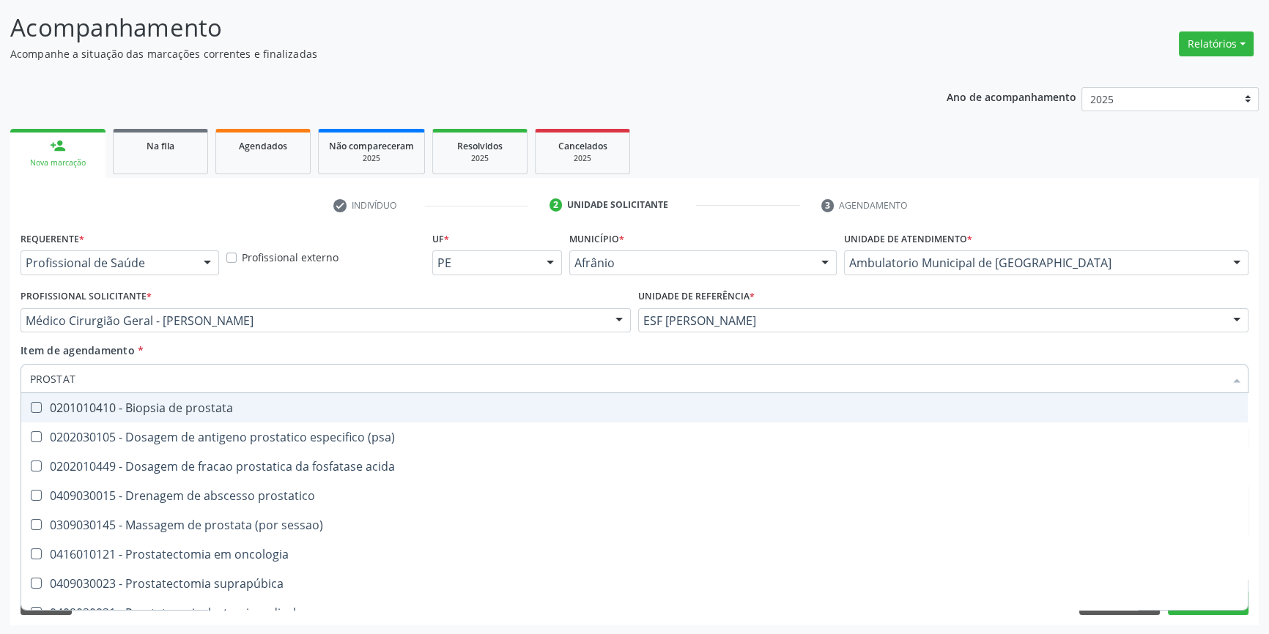
type input "PROSTATA"
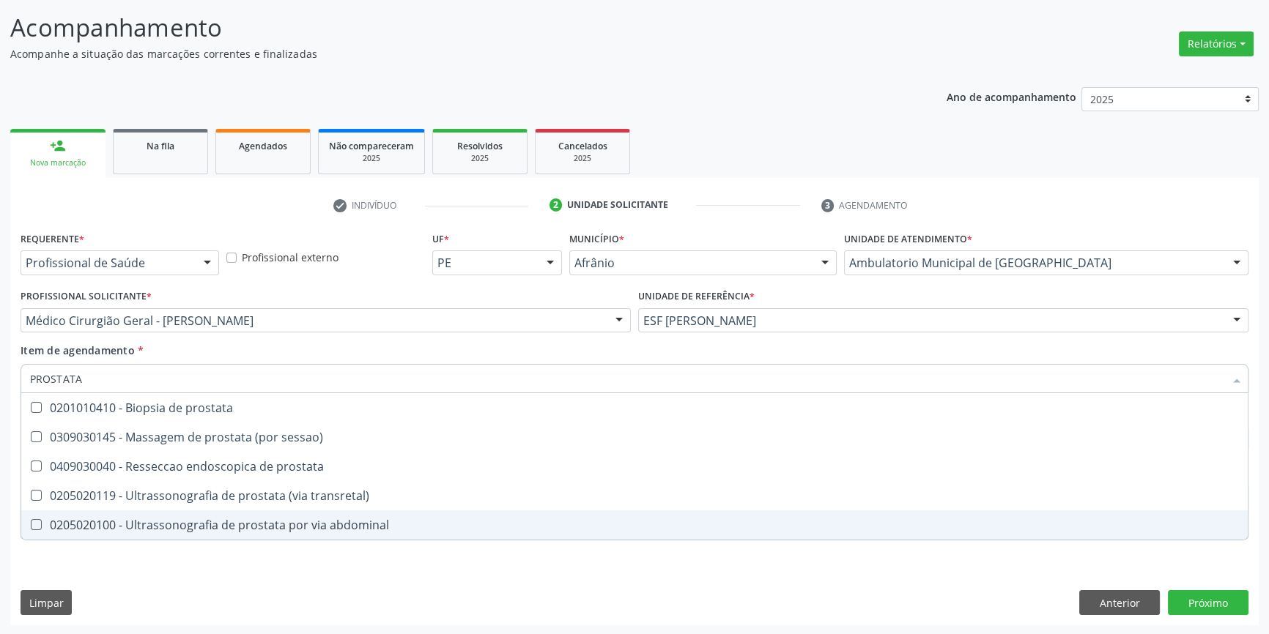
click at [271, 513] on span "0205020100 - Ultrassonografia de prostata por via abdominal" at bounding box center [634, 525] width 1226 height 29
checkbox abdominal "true"
click at [130, 567] on div "Requerente * Profissional de Saúde Profissional de Saúde Paciente Nenhum result…" at bounding box center [634, 427] width 1248 height 398
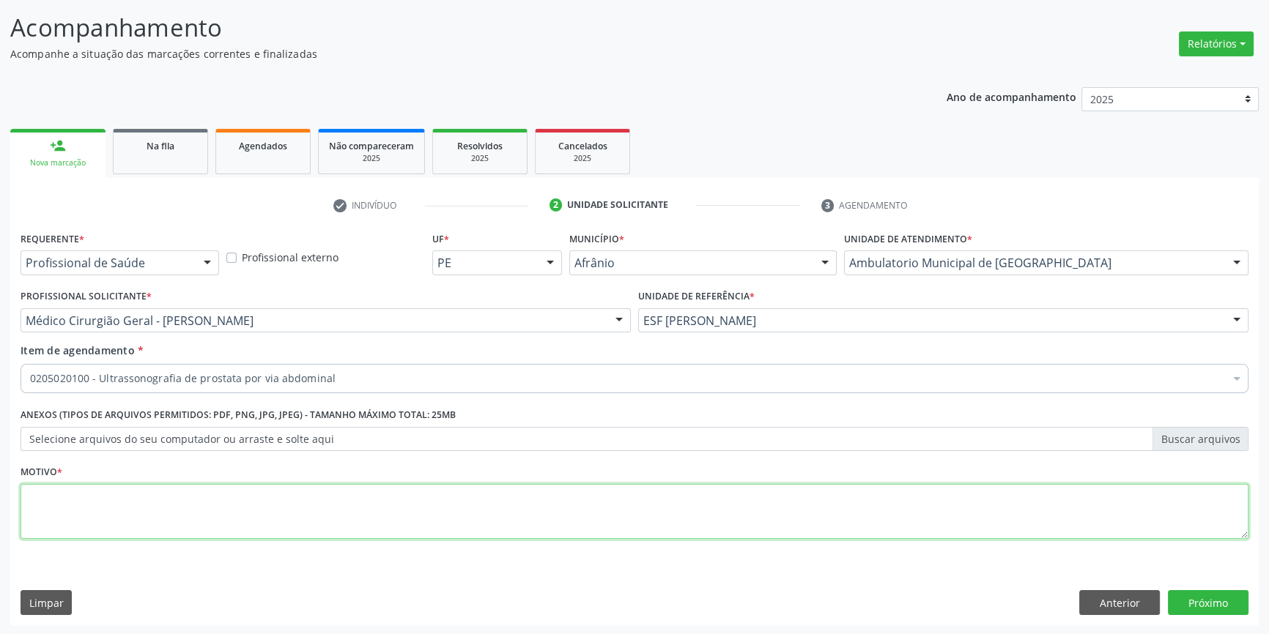
click at [139, 522] on textarea at bounding box center [635, 512] width 1228 height 56
type textarea "'"
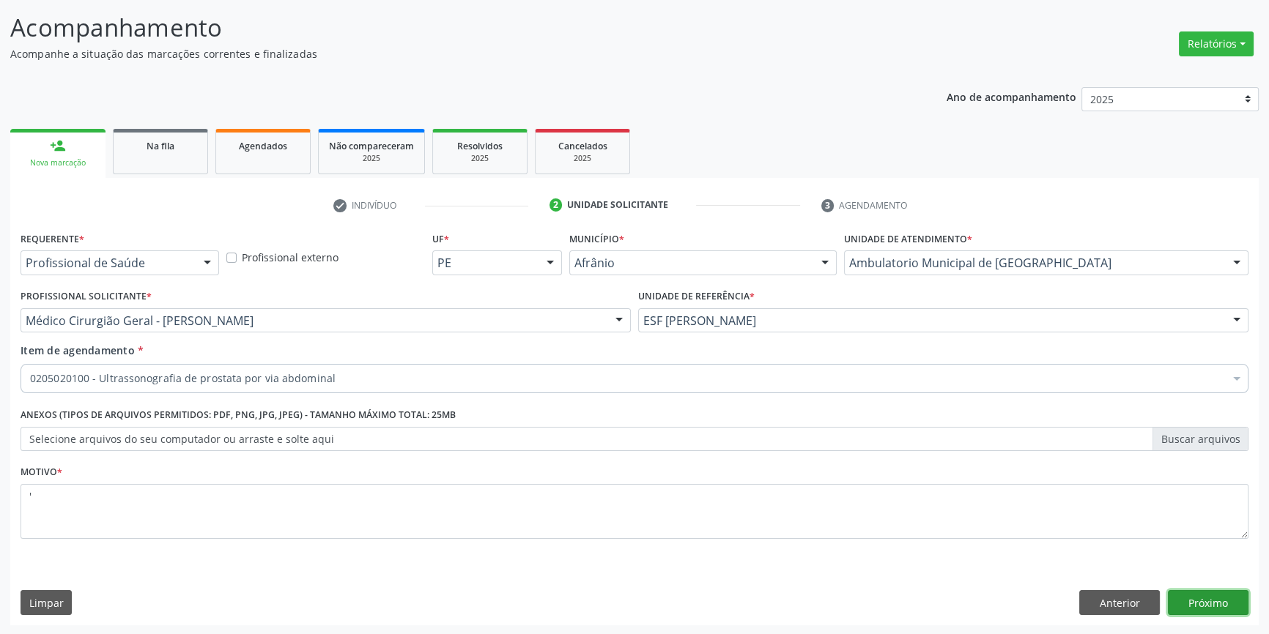
click at [1189, 597] on button "Próximo" at bounding box center [1208, 602] width 81 height 25
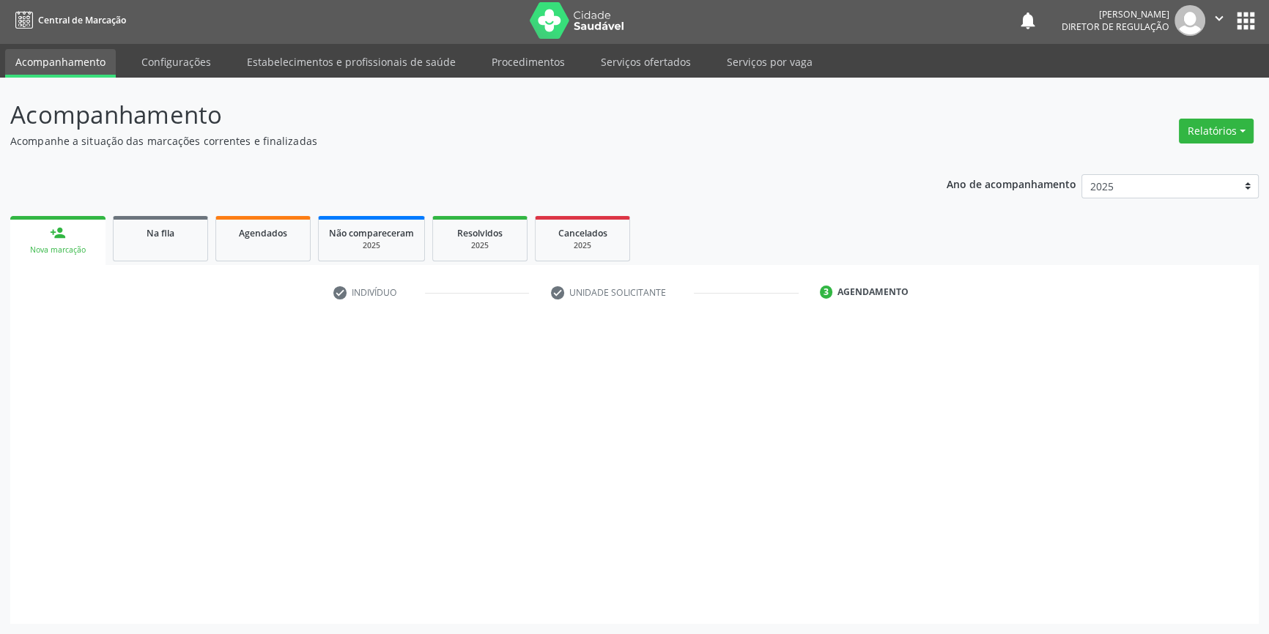
scroll to position [1, 0]
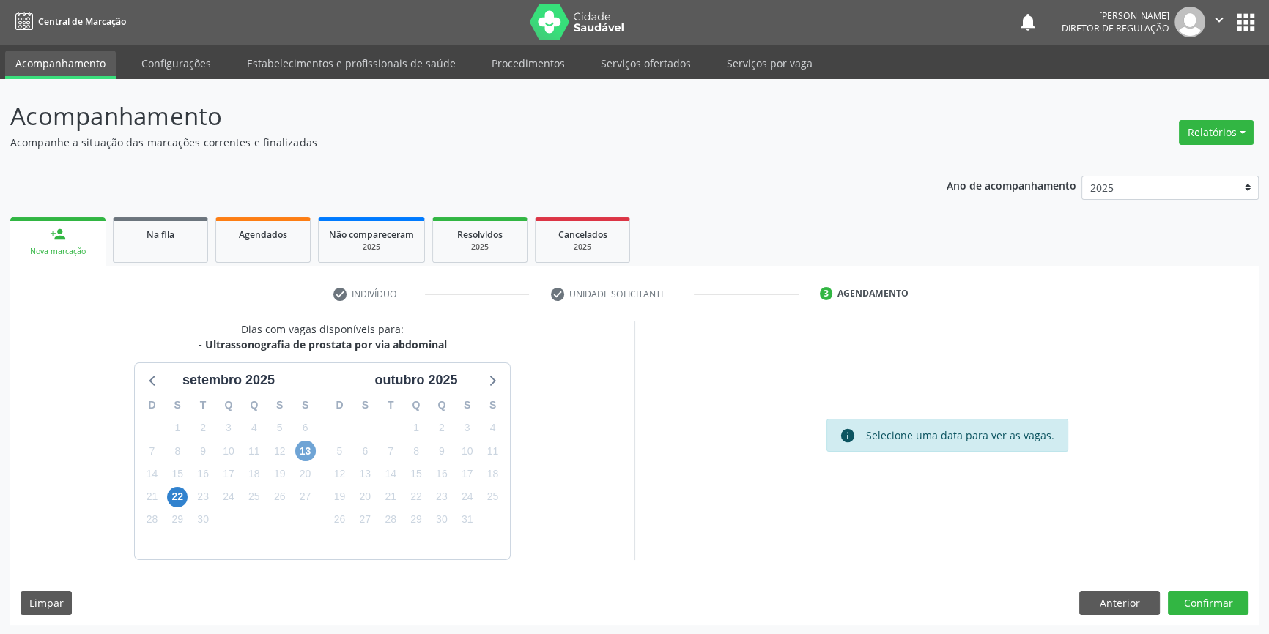
click at [305, 446] on span "13" at bounding box center [305, 451] width 21 height 21
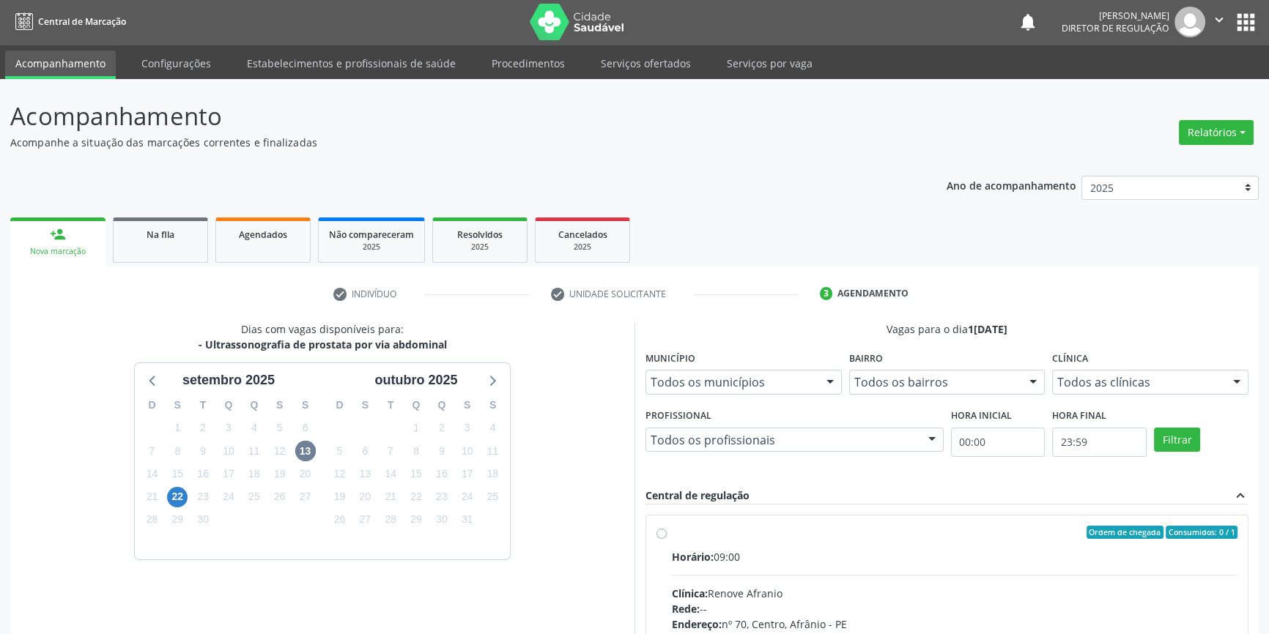
click at [746, 535] on div "Ordem de chegada Consumidos: 0 / 1" at bounding box center [955, 532] width 566 height 13
click at [667, 535] on input "Ordem de chegada Consumidos: 0 / 1 Horário: 09:00 Clínica: Renove Afranio Rede:…" at bounding box center [661, 532] width 10 height 13
radio input "true"
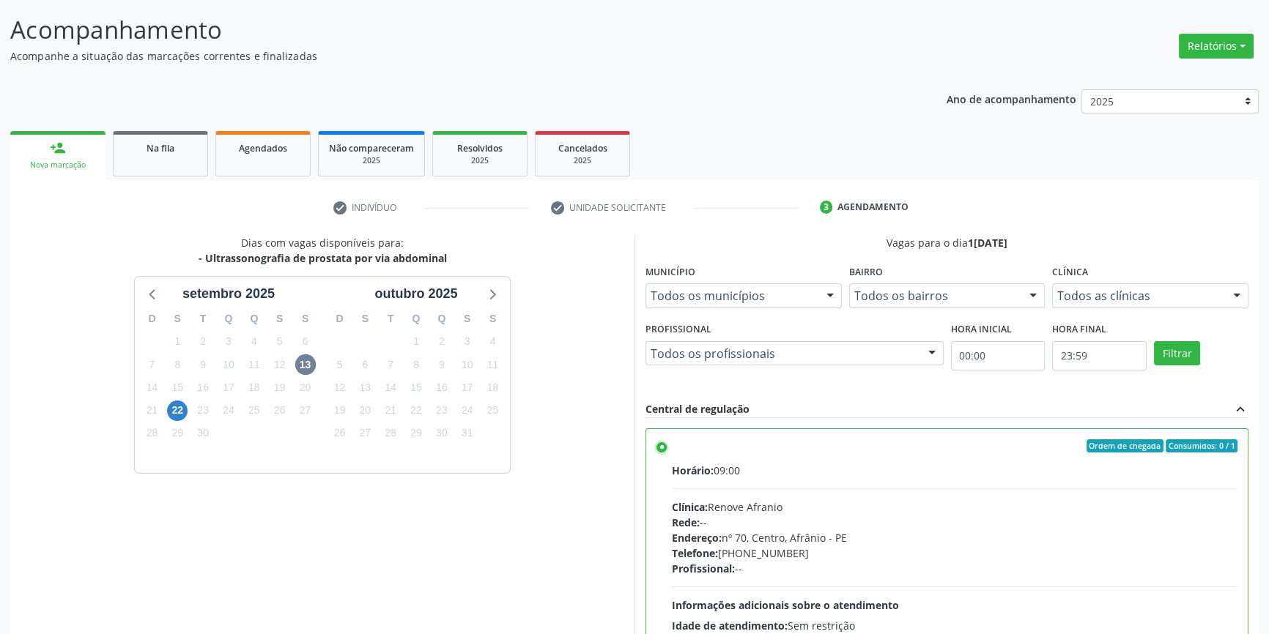
scroll to position [240, 0]
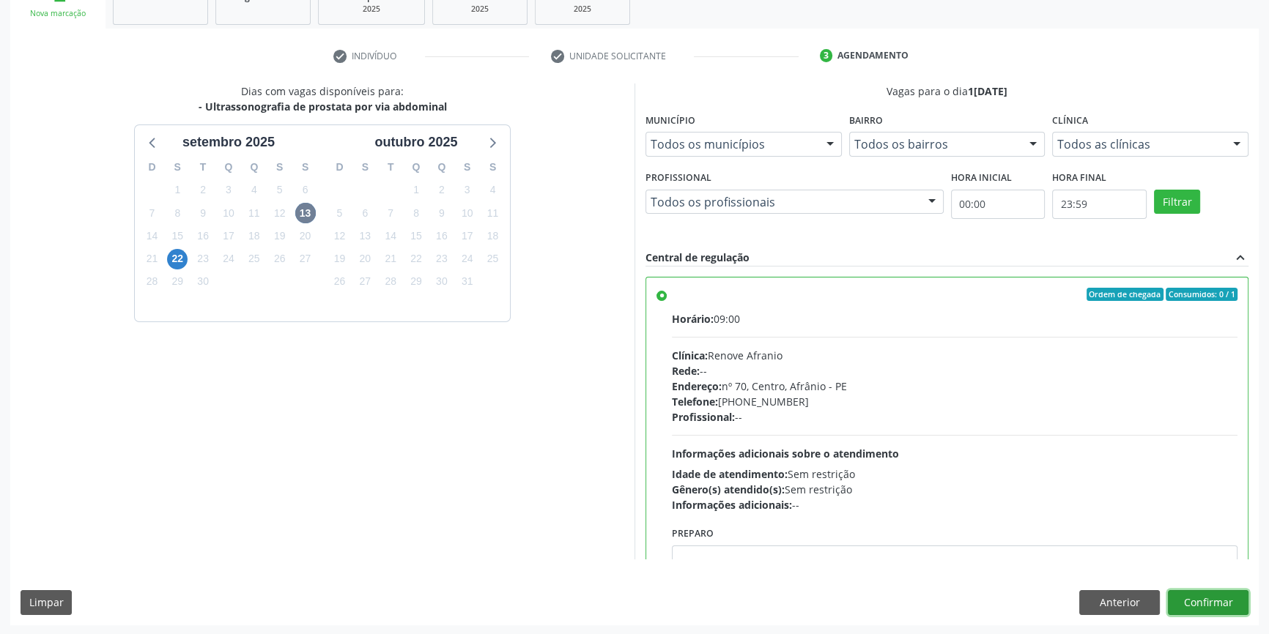
click at [1198, 595] on button "Confirmar" at bounding box center [1208, 602] width 81 height 25
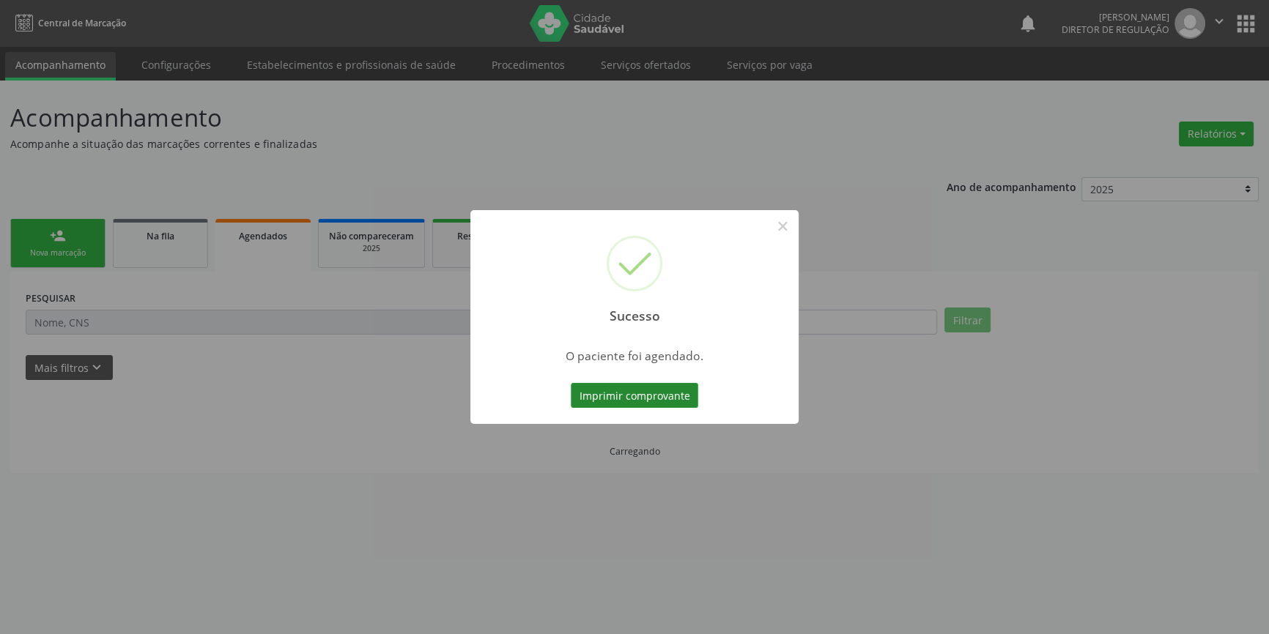
scroll to position [0, 0]
click at [651, 389] on button "Imprimir comprovante" at bounding box center [639, 395] width 127 height 25
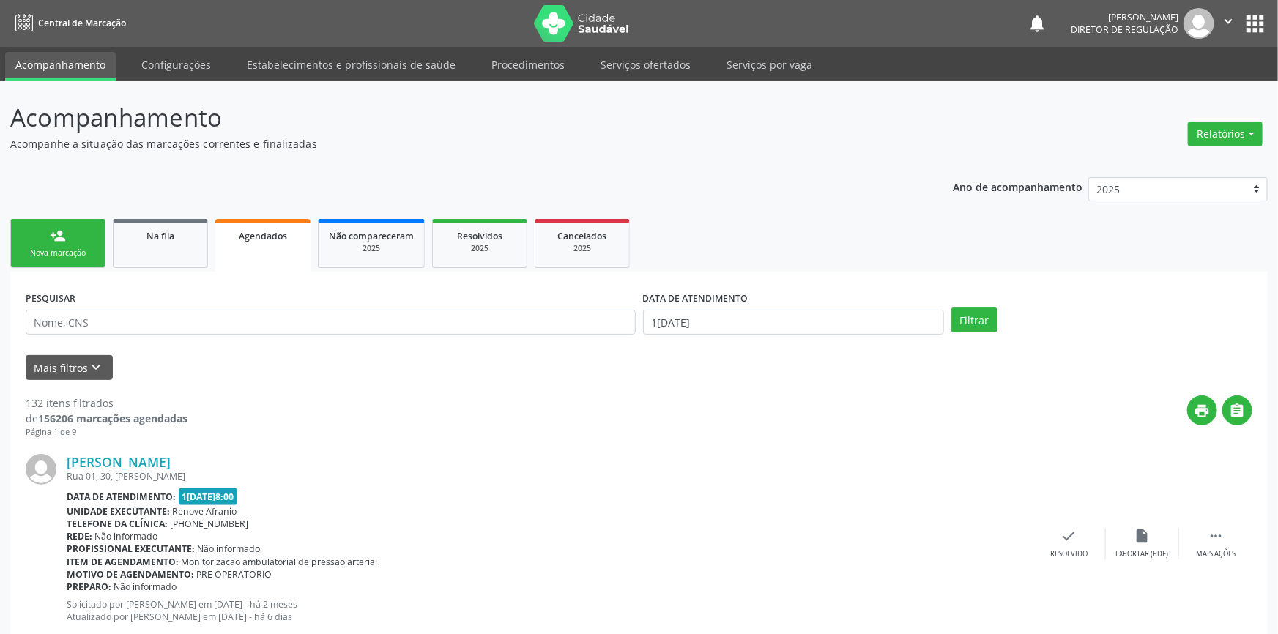
click at [86, 232] on link "person_add Nova marcação" at bounding box center [57, 243] width 95 height 49
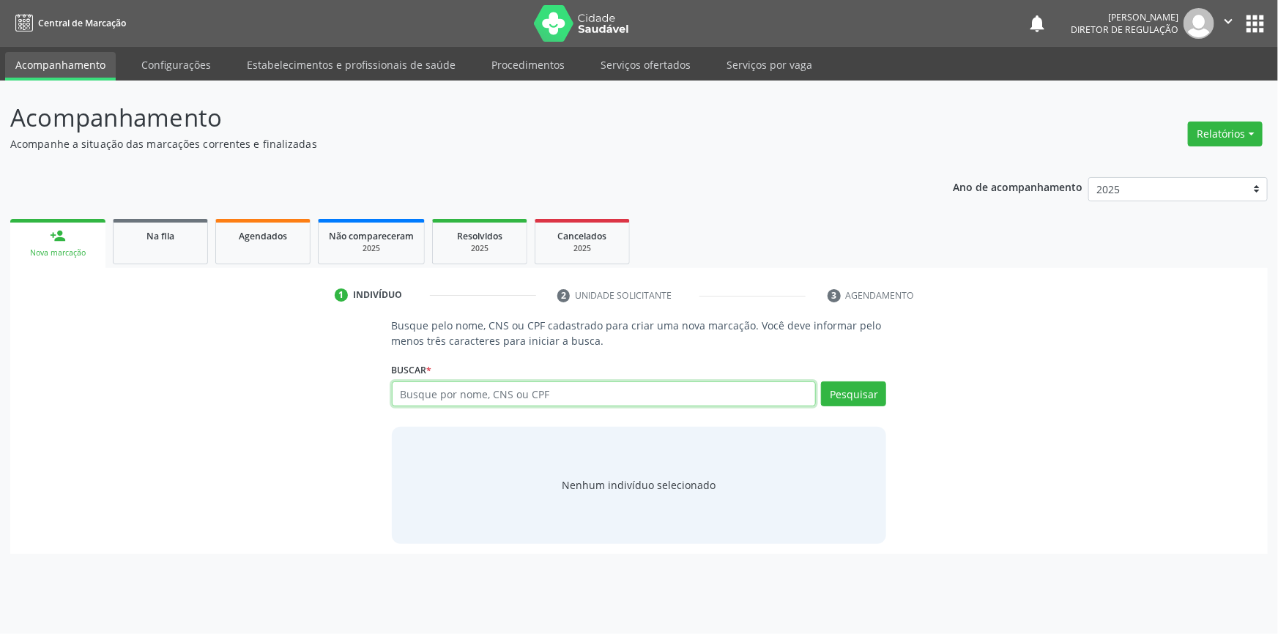
click at [443, 389] on input "text" at bounding box center [604, 394] width 425 height 25
type input "[PERSON_NAME]"
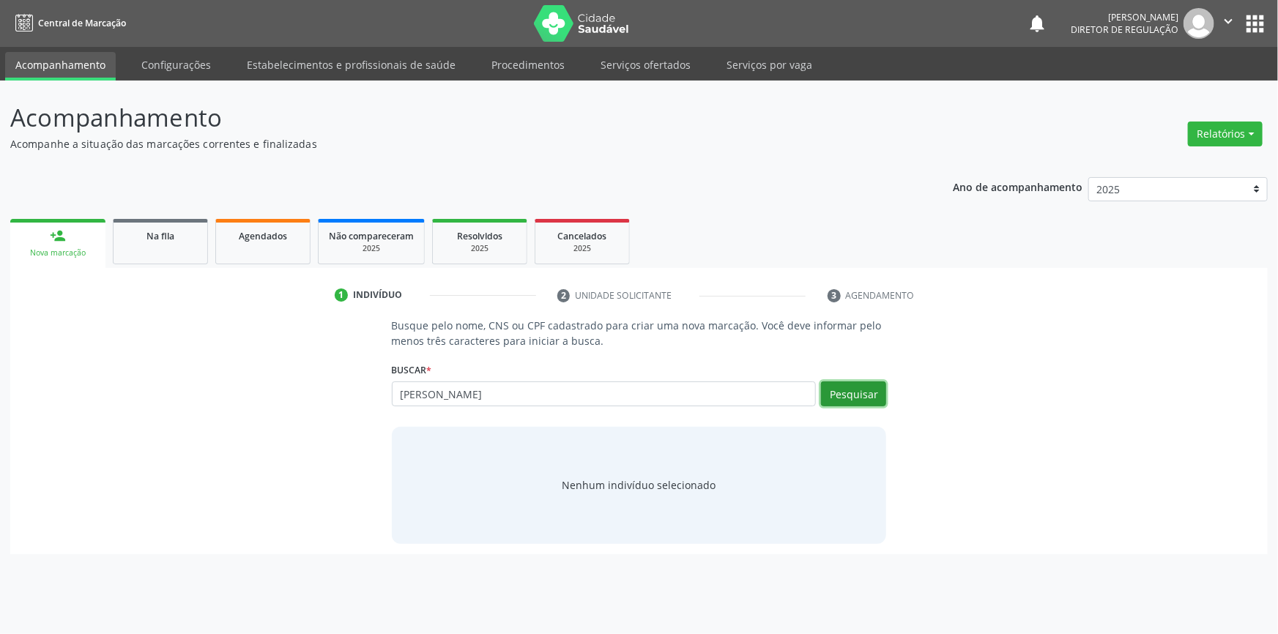
click at [847, 393] on button "Pesquisar" at bounding box center [853, 394] width 65 height 25
type input "[PERSON_NAME]"
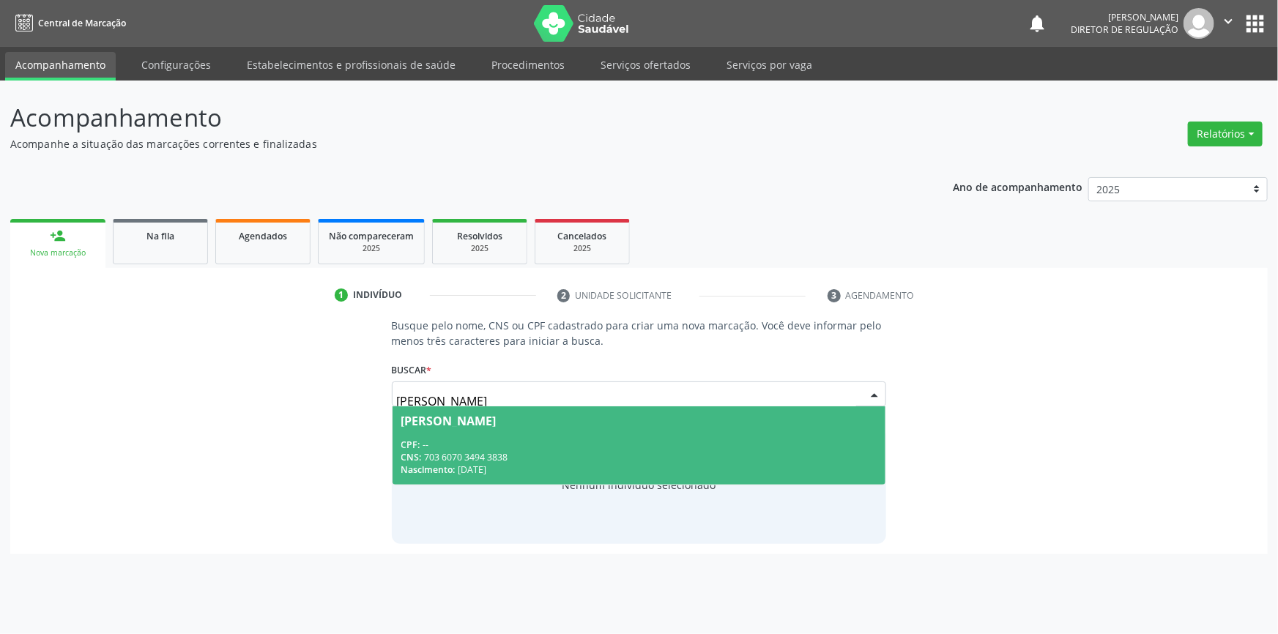
click at [531, 452] on div "CNS: 703 6070 3494 3838" at bounding box center [639, 457] width 476 height 12
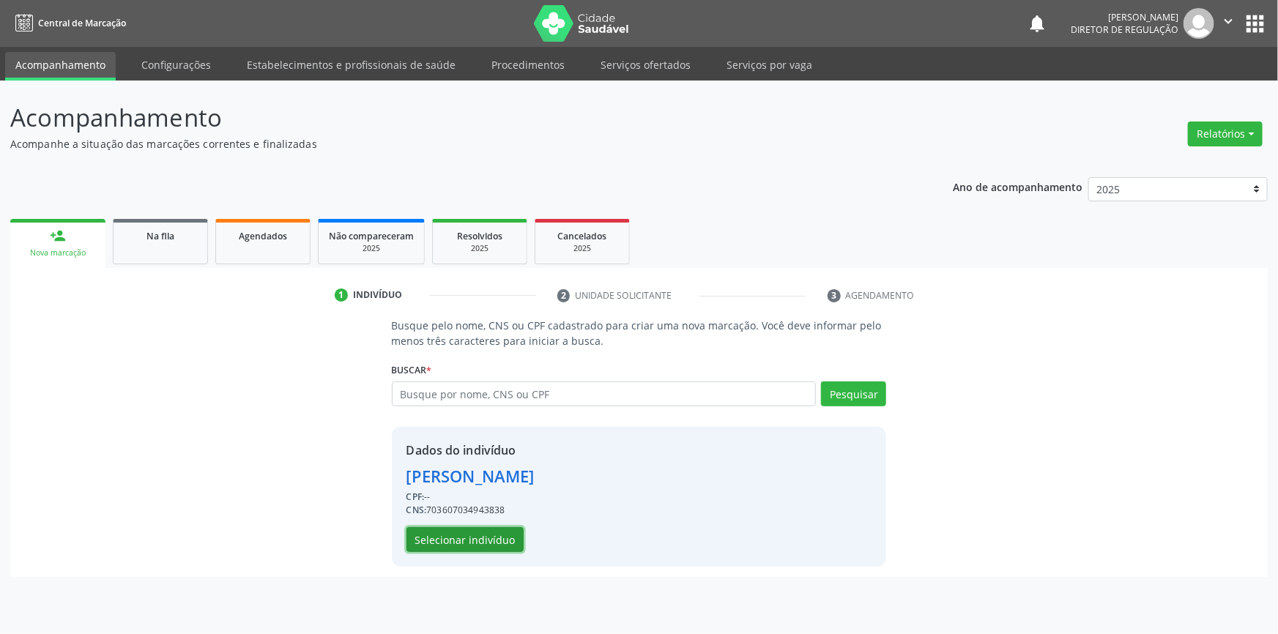
click at [481, 535] on button "Selecionar indivíduo" at bounding box center [465, 539] width 117 height 25
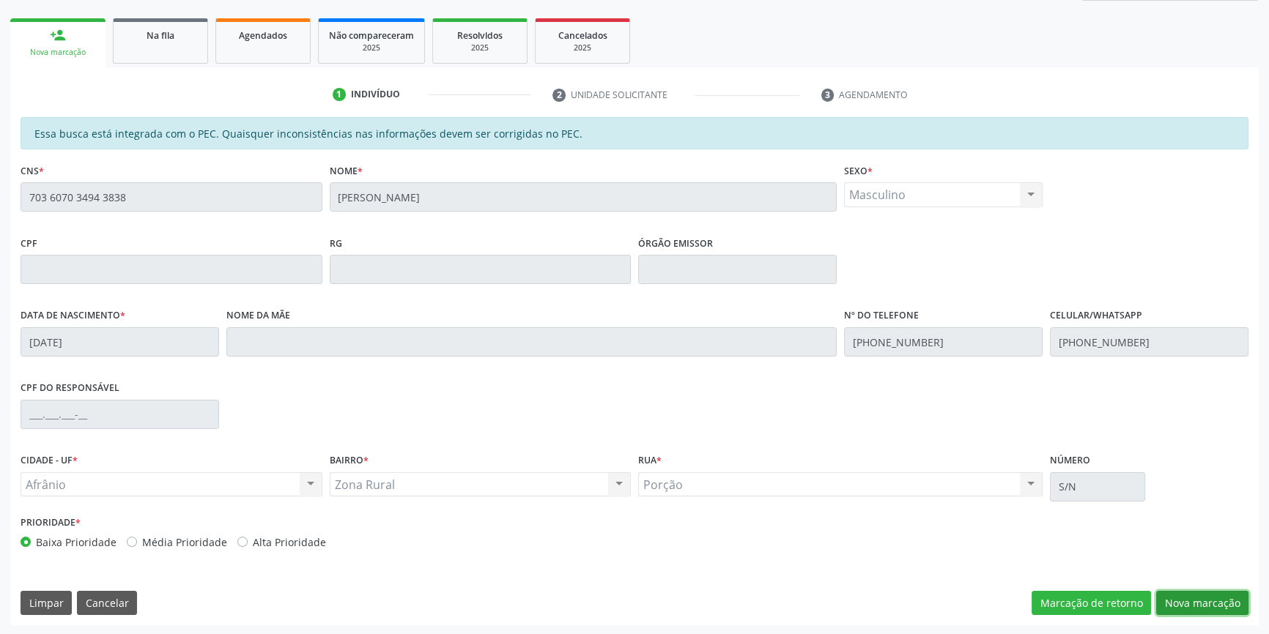
click at [1198, 599] on button "Nova marcação" at bounding box center [1202, 603] width 92 height 25
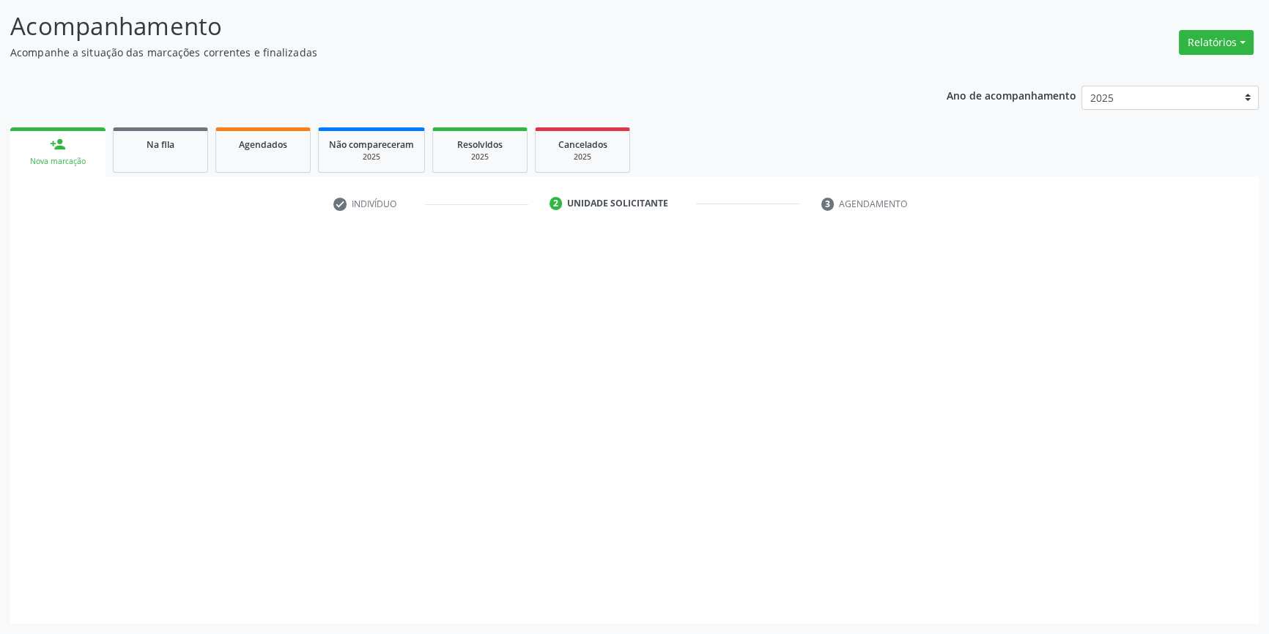
scroll to position [90, 0]
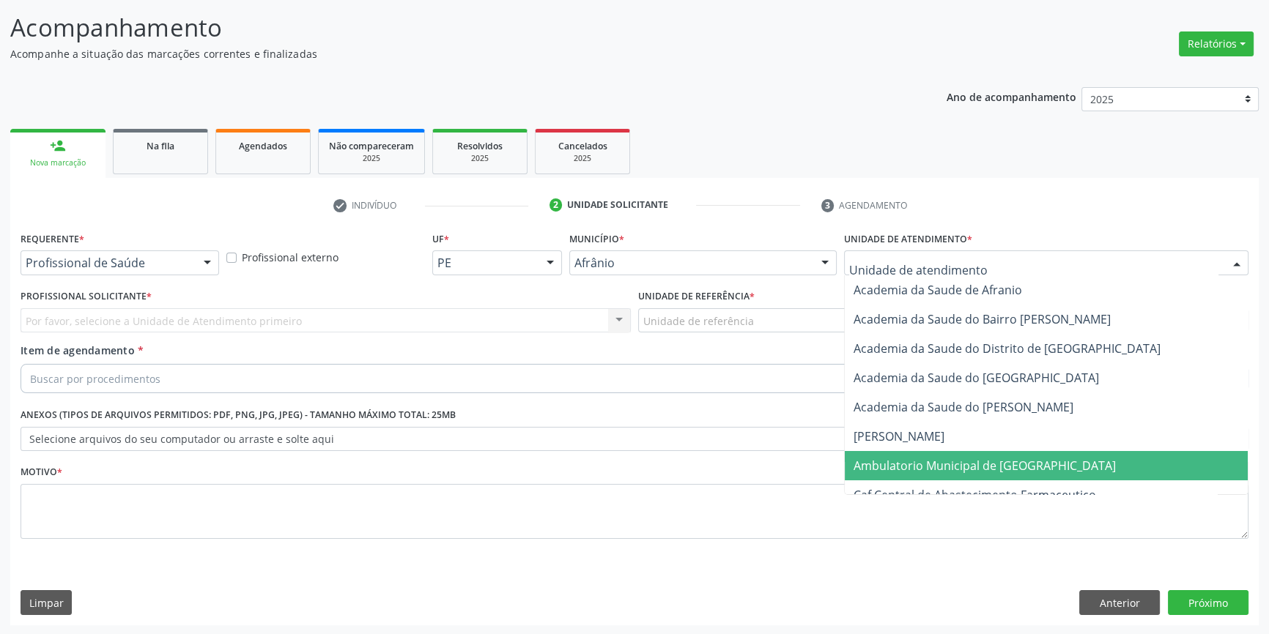
click at [928, 458] on span "Ambulatorio Municipal de [GEOGRAPHIC_DATA]" at bounding box center [984, 466] width 262 height 16
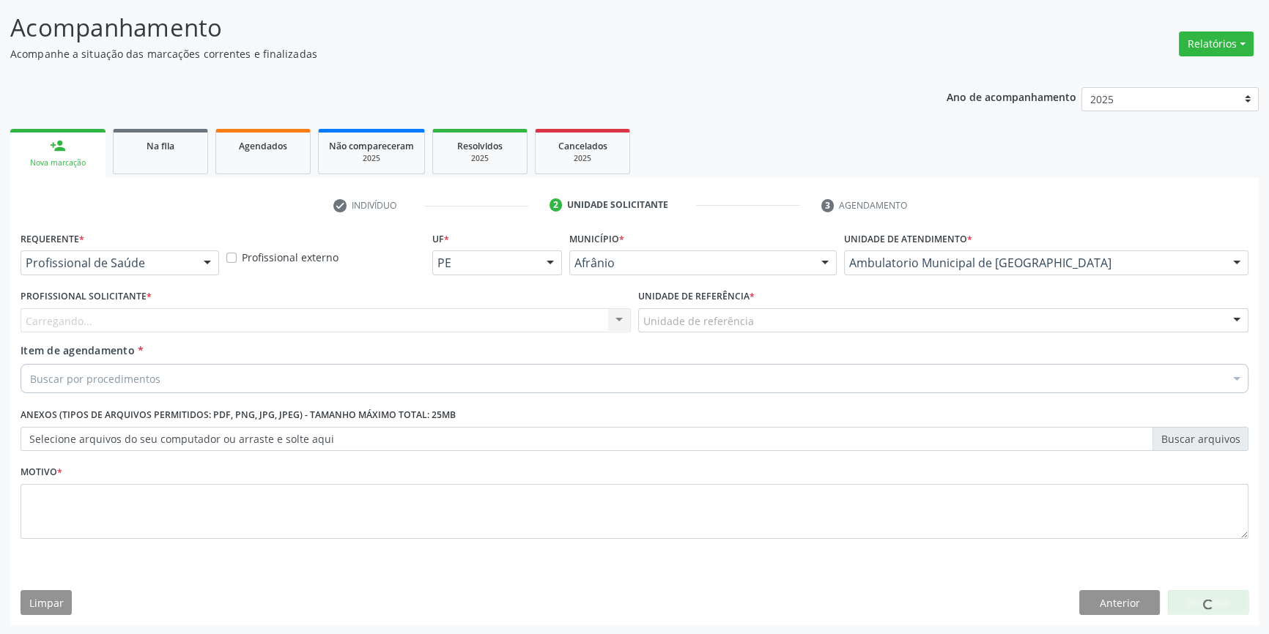
click at [762, 325] on div "Unidade de referência" at bounding box center [943, 320] width 610 height 25
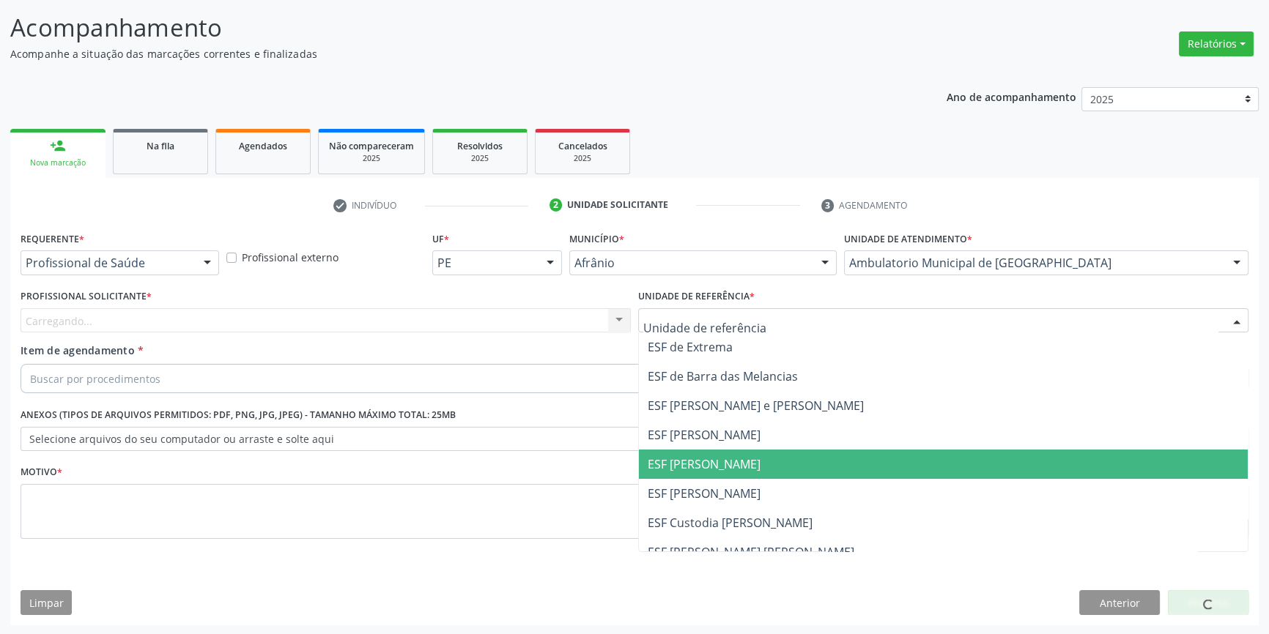
drag, startPoint x: 715, startPoint y: 465, endPoint x: 675, endPoint y: 437, distance: 48.4
click at [715, 466] on span "ESF [PERSON_NAME]" at bounding box center [704, 464] width 113 height 16
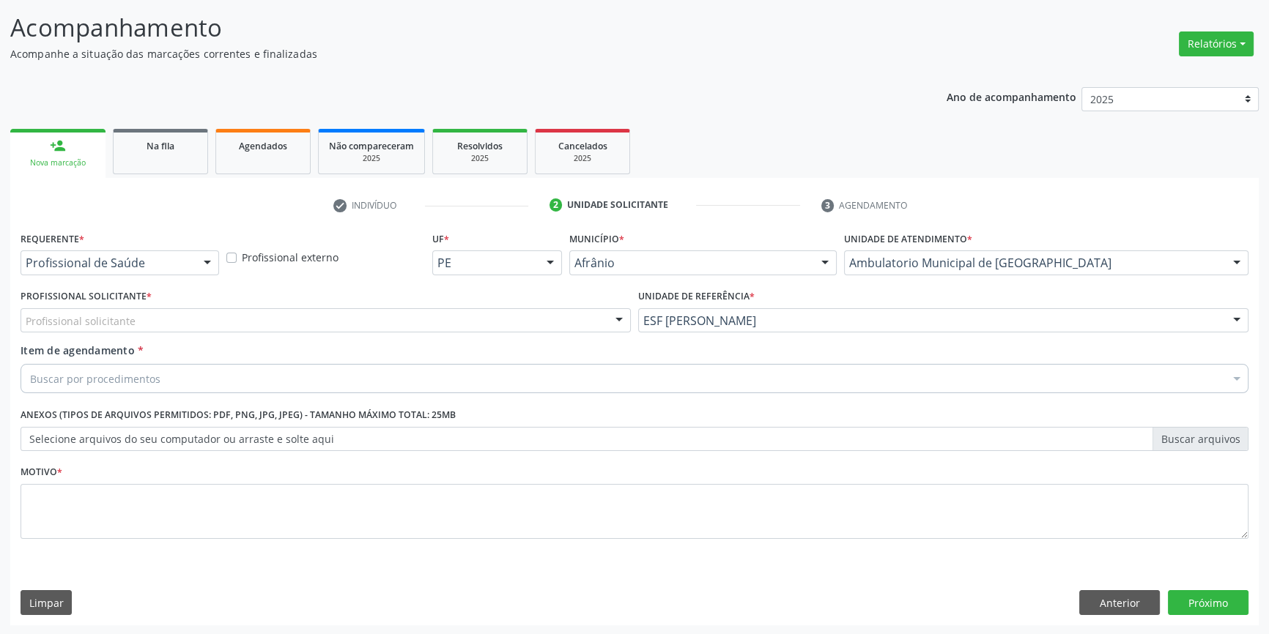
click at [519, 325] on div "Profissional solicitante" at bounding box center [326, 320] width 610 height 25
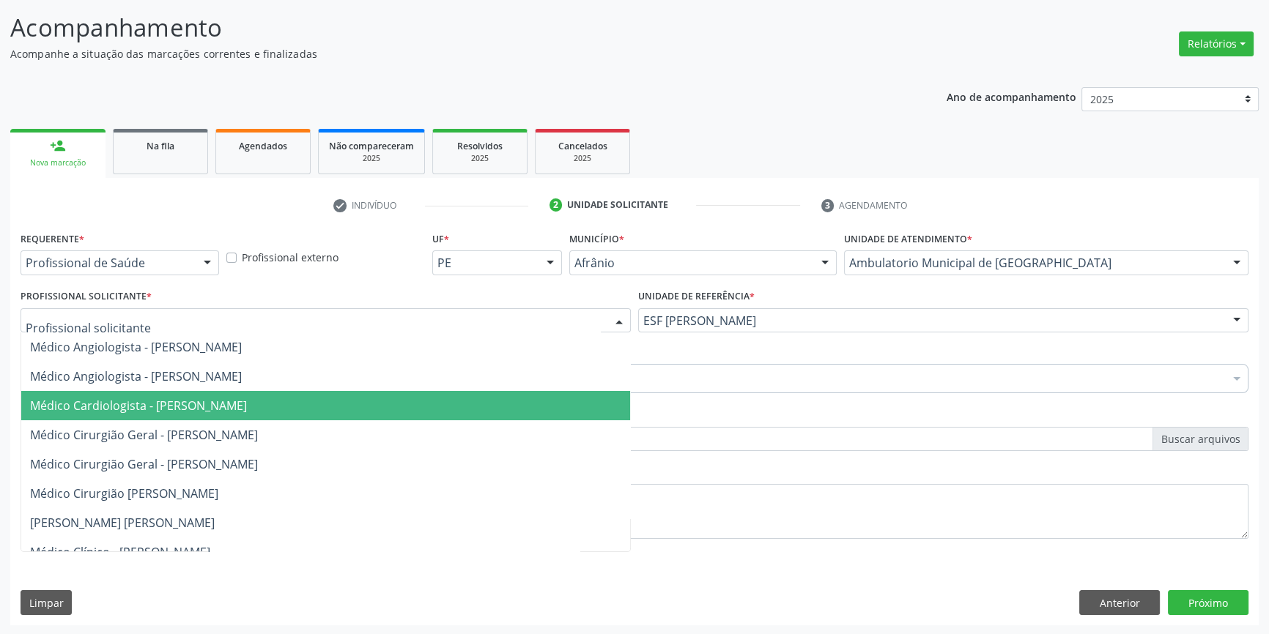
click at [212, 406] on span "Médico Cardiologista - [PERSON_NAME]" at bounding box center [138, 406] width 217 height 16
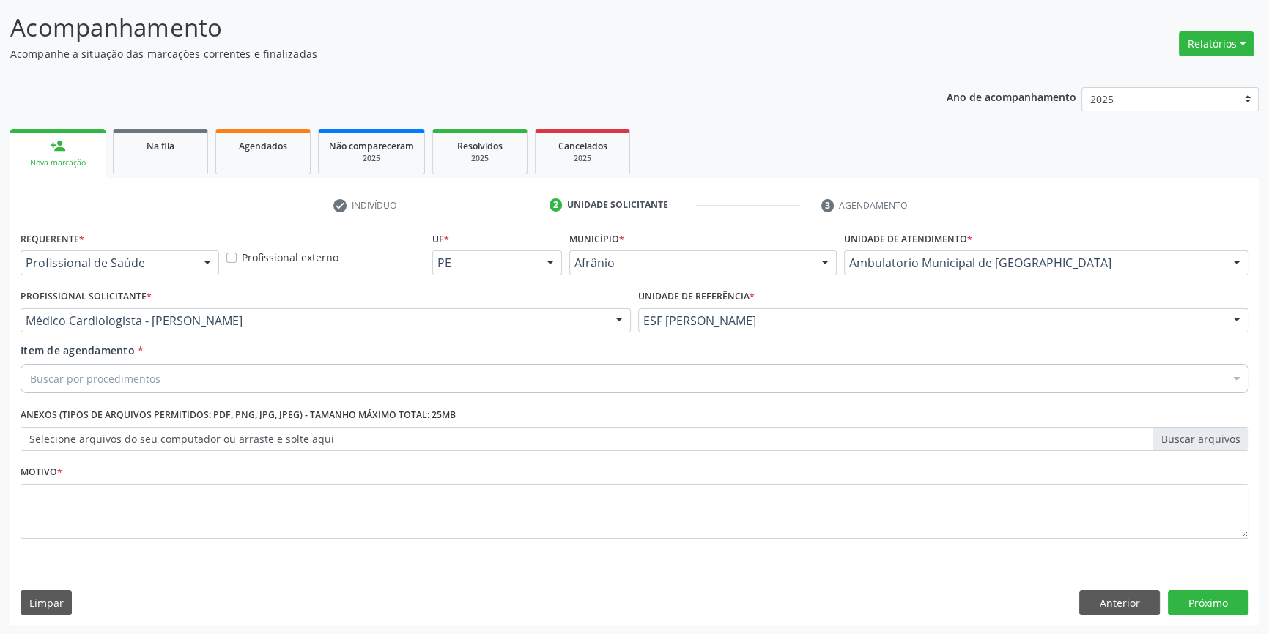
click at [209, 379] on div "Buscar por procedimentos" at bounding box center [635, 378] width 1228 height 29
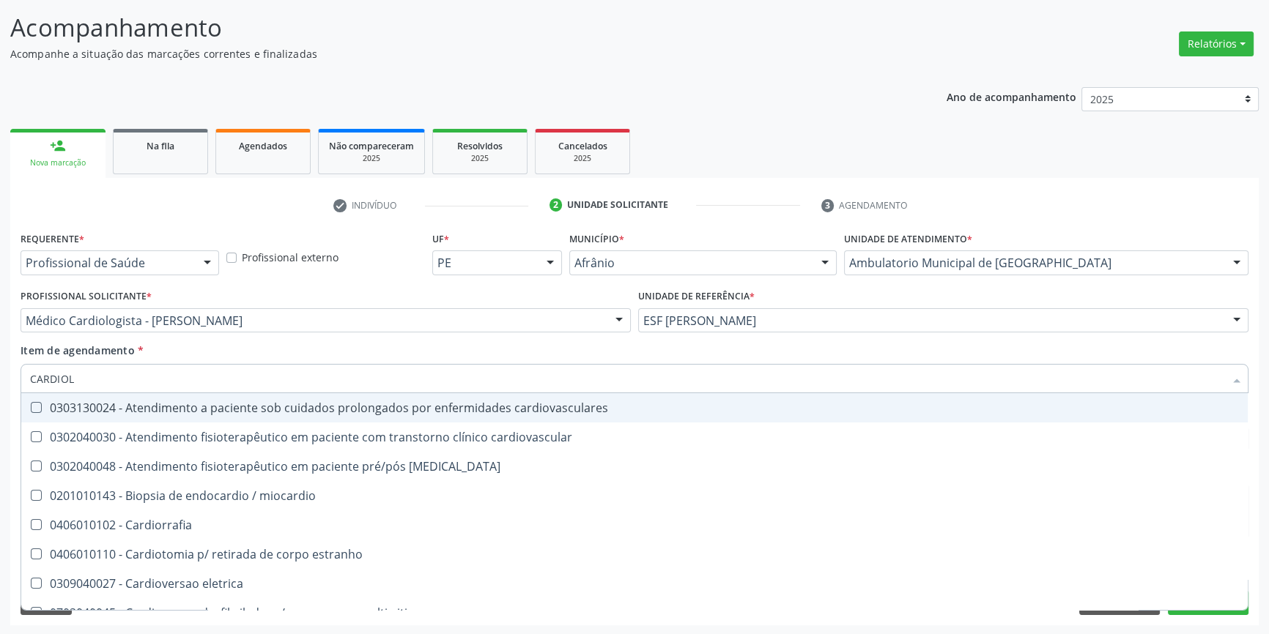
type input "CARDIOLO"
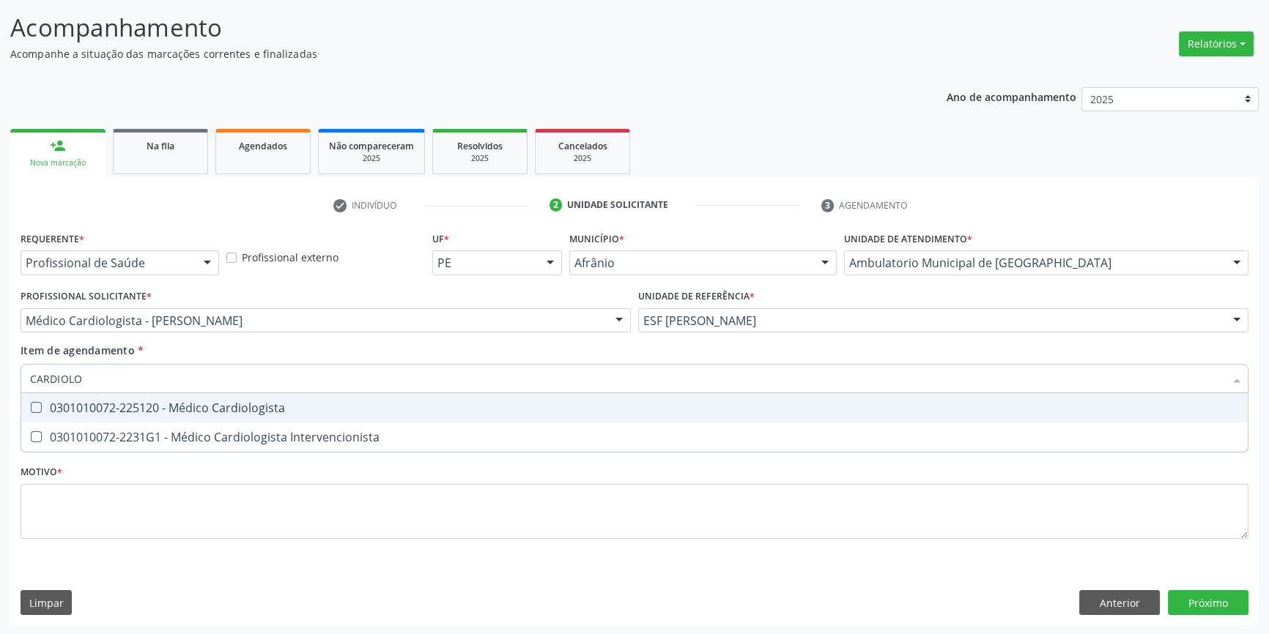
click at [212, 394] on span "0301010072-225120 - Médico Cardiologista" at bounding box center [634, 407] width 1226 height 29
checkbox Cardiologista "true"
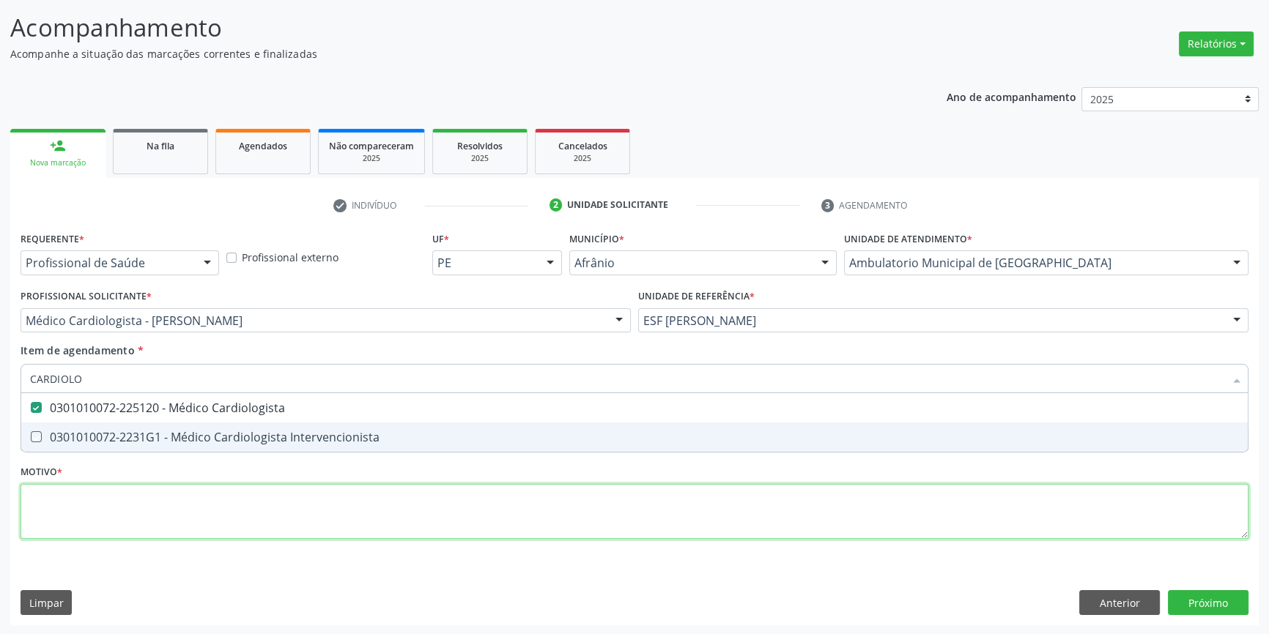
click at [179, 519] on div "Requerente * Profissional de Saúde Profissional de Saúde Paciente Nenhum result…" at bounding box center [635, 394] width 1228 height 332
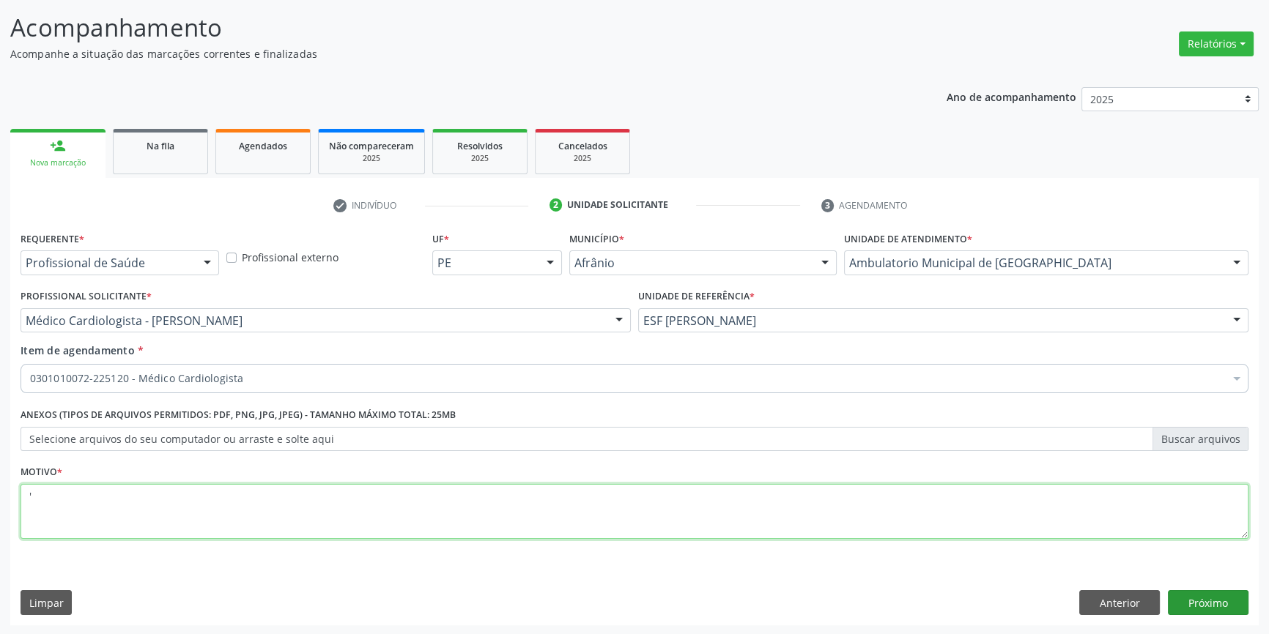
type textarea "'"
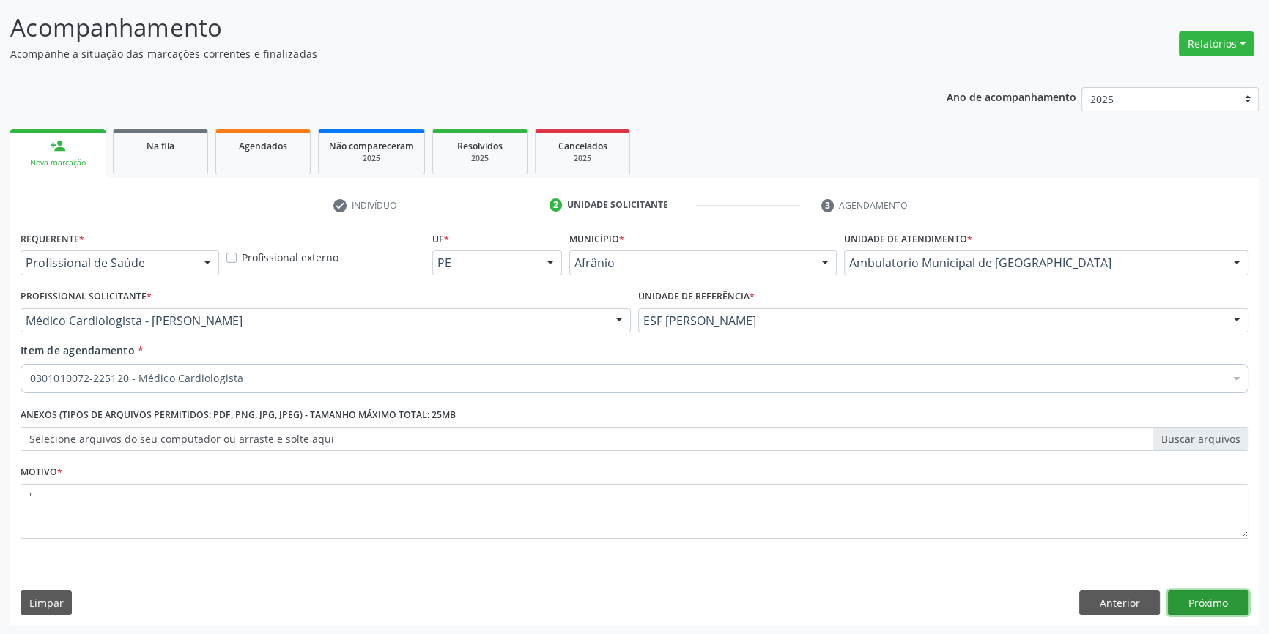
click at [1197, 601] on button "Próximo" at bounding box center [1208, 602] width 81 height 25
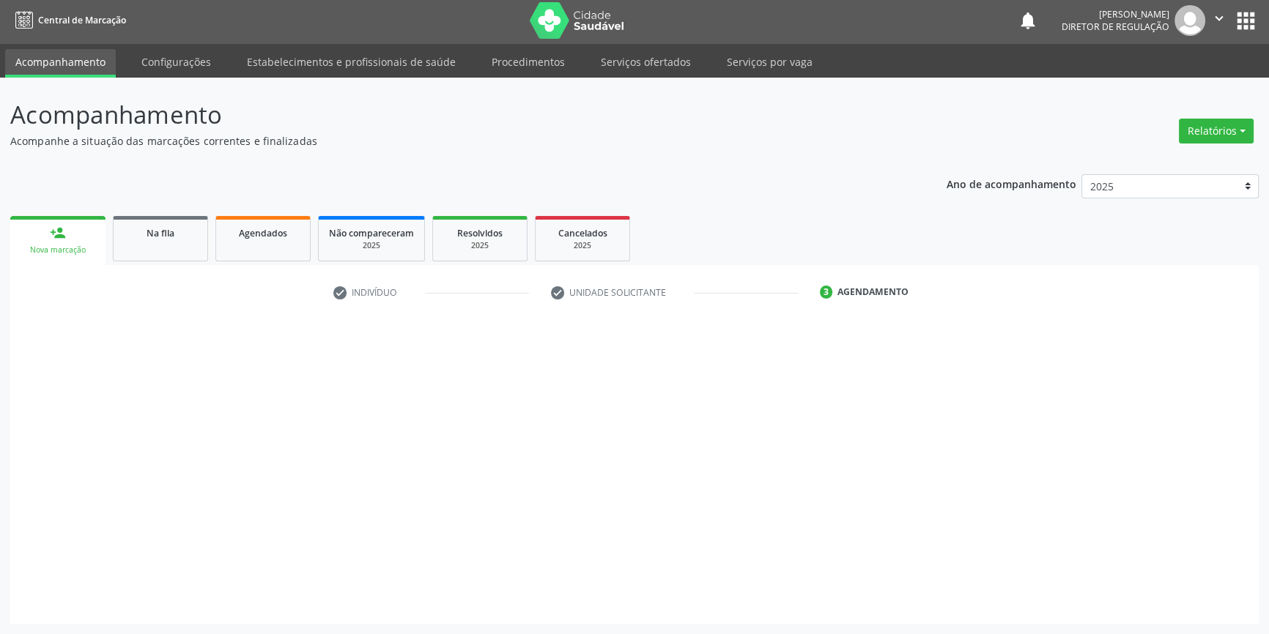
scroll to position [1, 0]
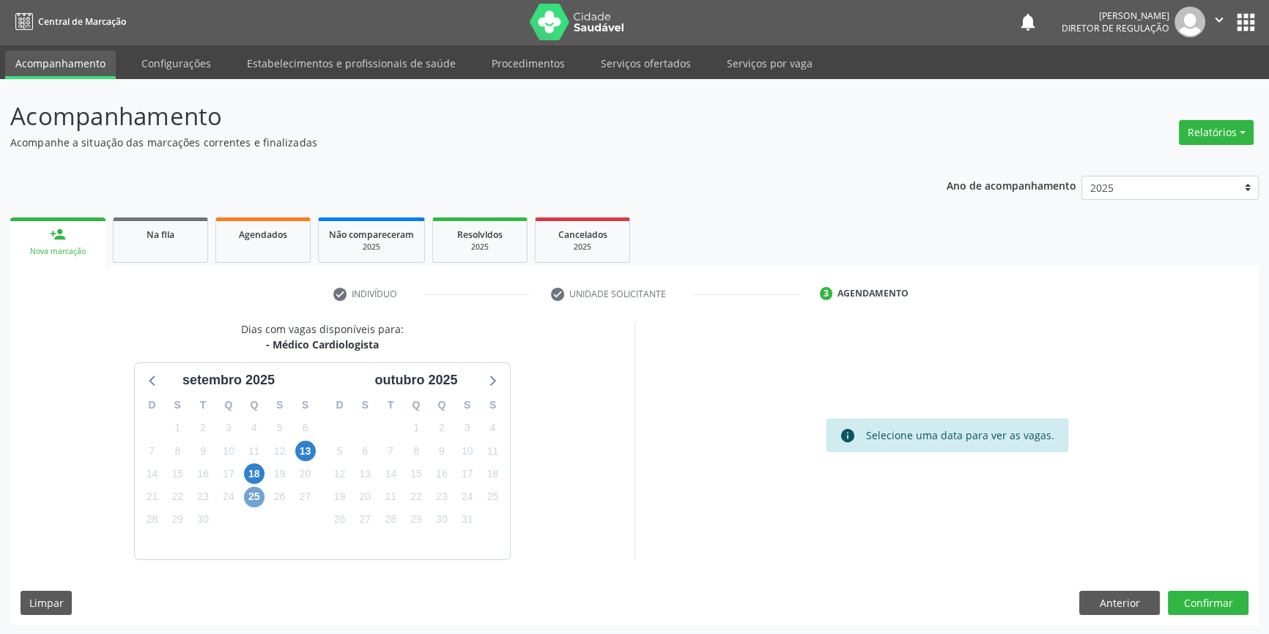
click at [256, 490] on span "25" at bounding box center [254, 497] width 21 height 21
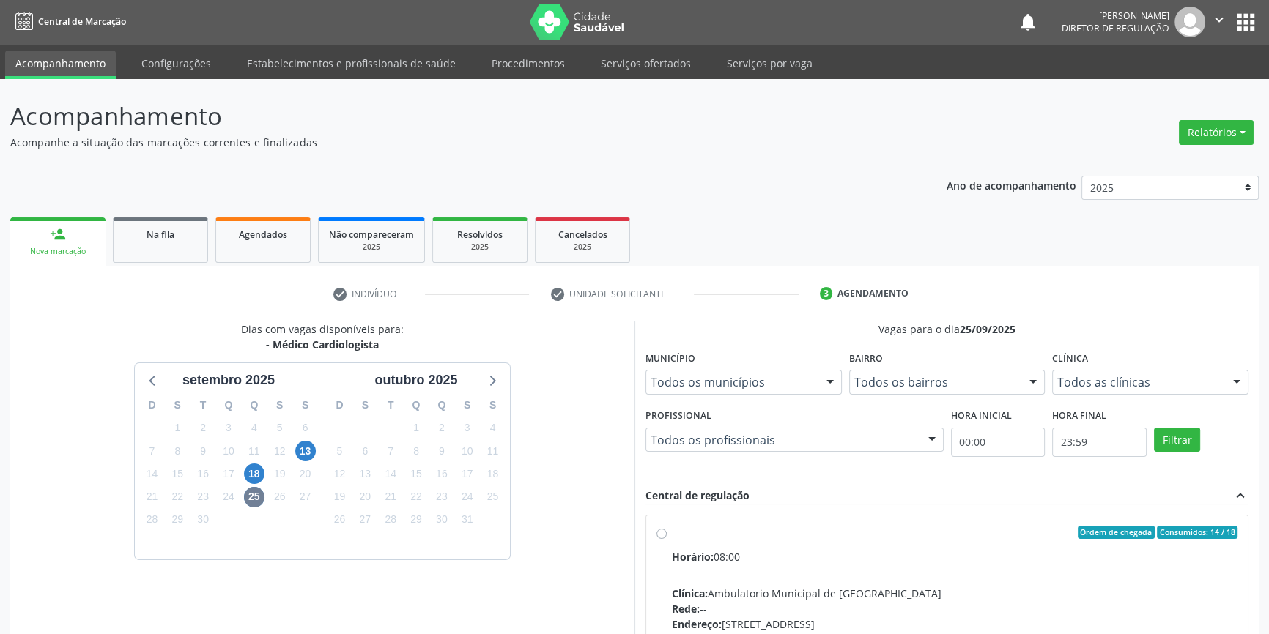
click at [700, 535] on div "Ordem de chegada Consumidos: 14 / 18" at bounding box center [955, 532] width 566 height 13
click at [667, 535] on input "Ordem de chegada Consumidos: 14 / 18 Horário: 08:00 Clínica: Ambulatorio Munici…" at bounding box center [661, 532] width 10 height 13
radio input "true"
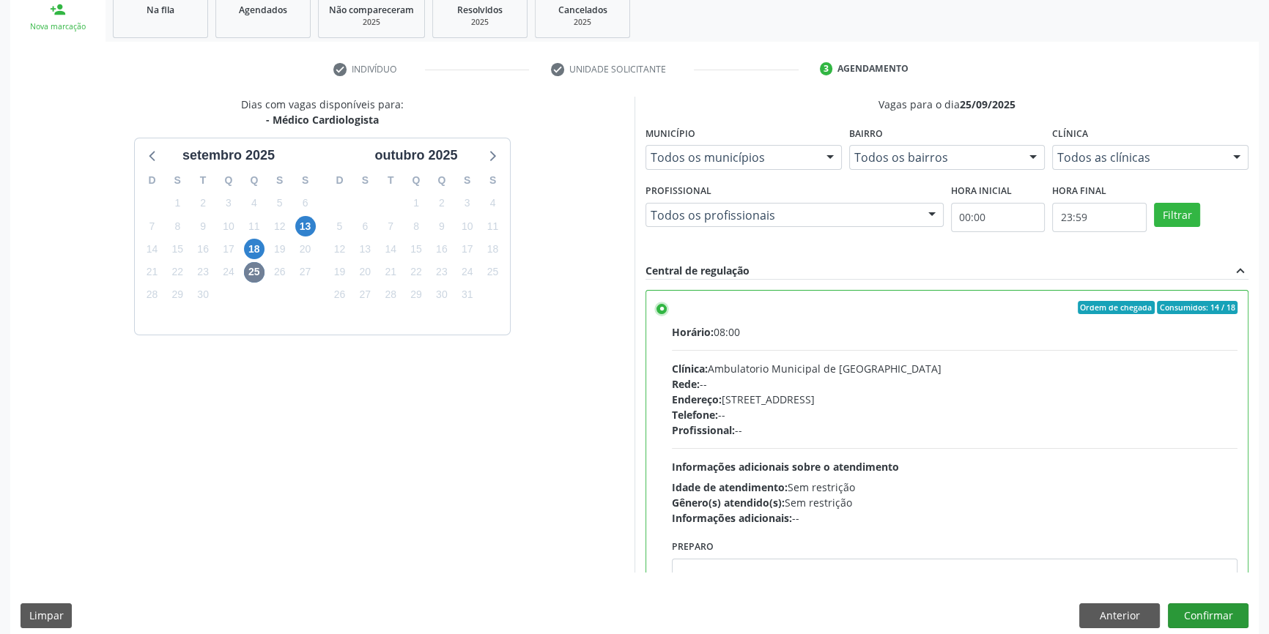
scroll to position [240, 0]
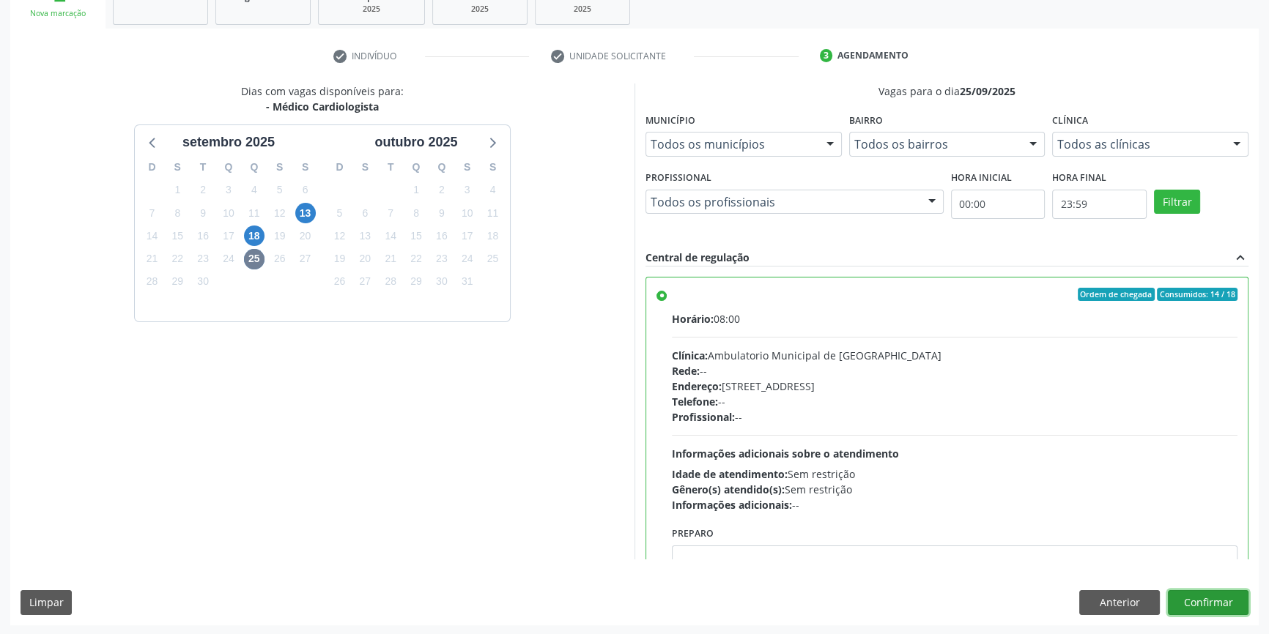
click at [1220, 601] on button "Confirmar" at bounding box center [1208, 602] width 81 height 25
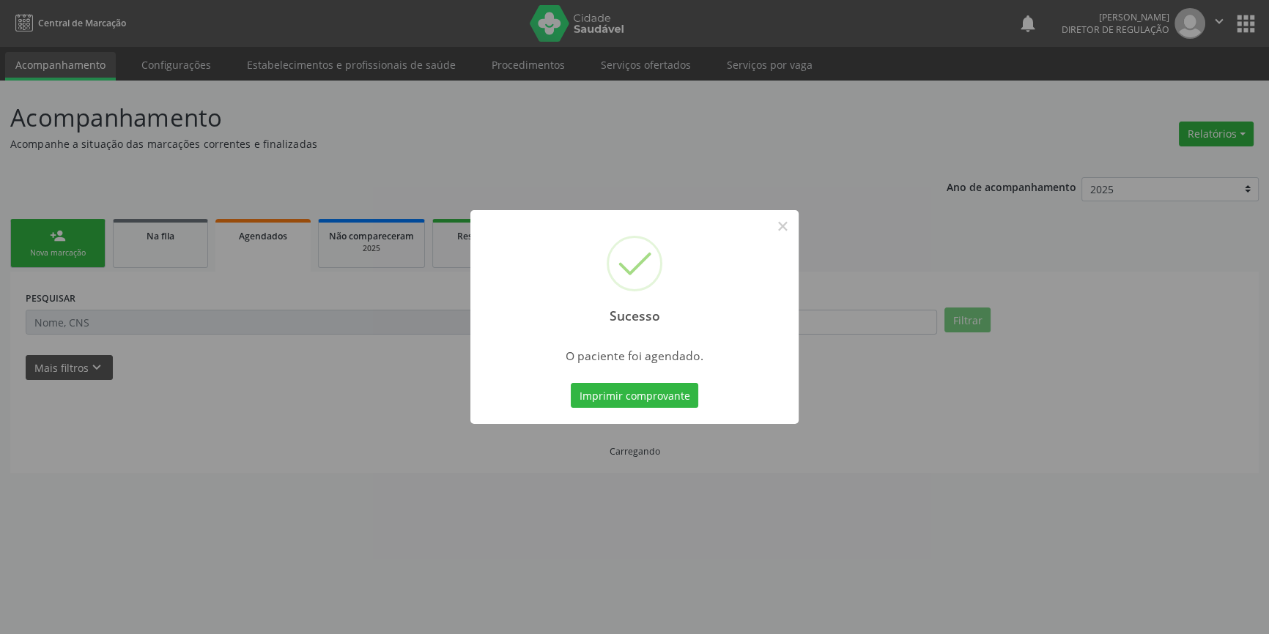
scroll to position [0, 0]
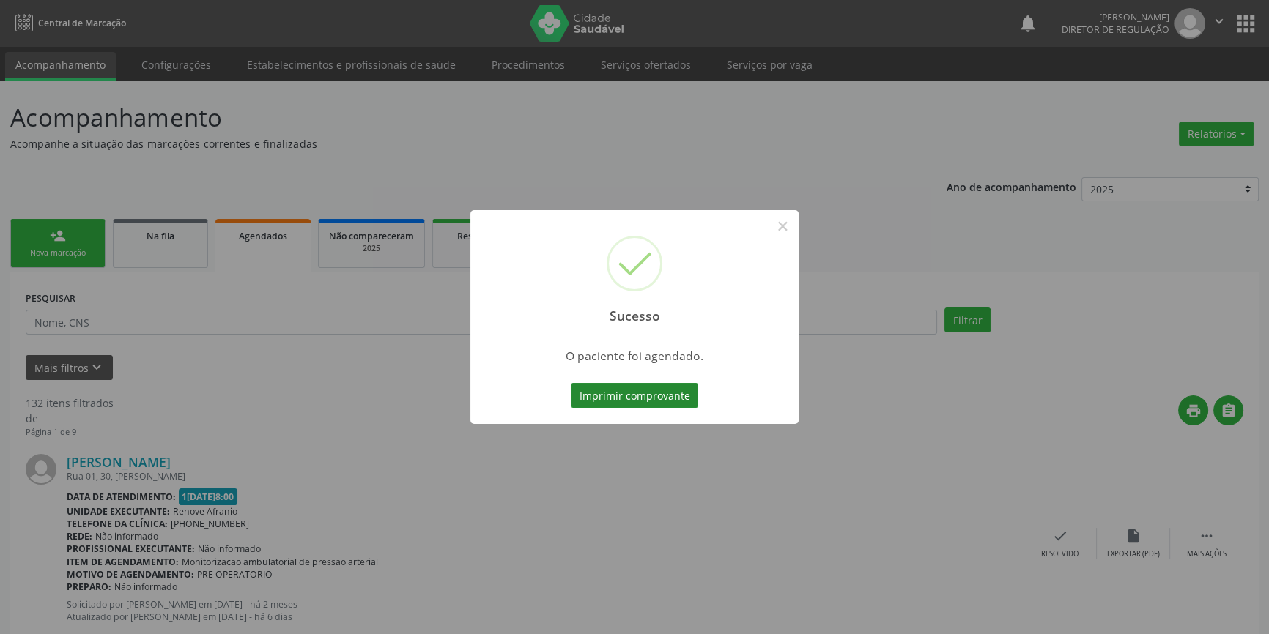
click at [645, 385] on button "Imprimir comprovante" at bounding box center [634, 395] width 127 height 25
